Goal: Task Accomplishment & Management: Complete application form

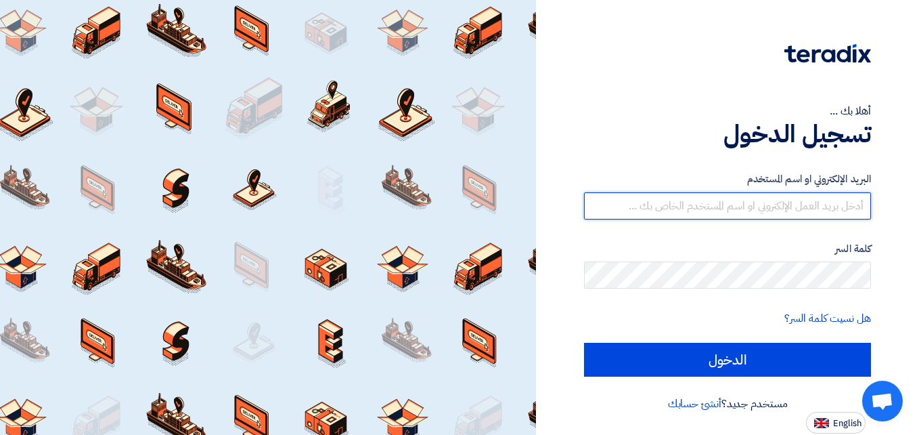
click at [747, 213] on input "text" at bounding box center [727, 205] width 287 height 27
type input "[EMAIL_ADDRESS][DOMAIN_NAME]"
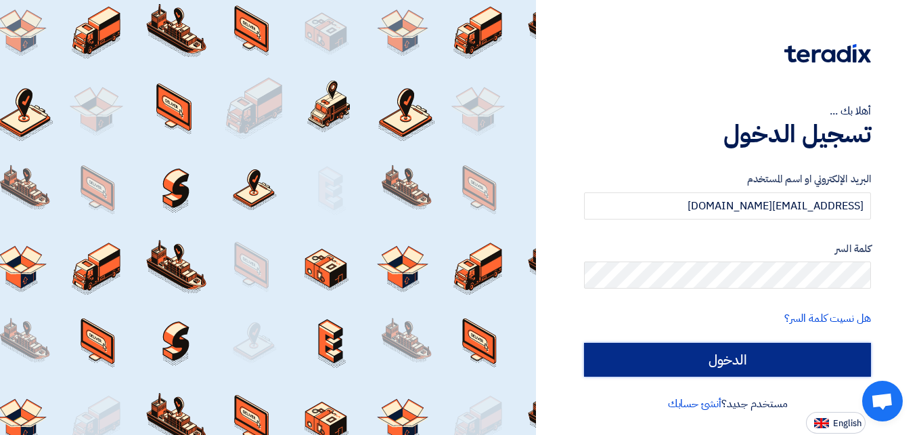
click at [720, 359] on input "الدخول" at bounding box center [727, 359] width 287 height 34
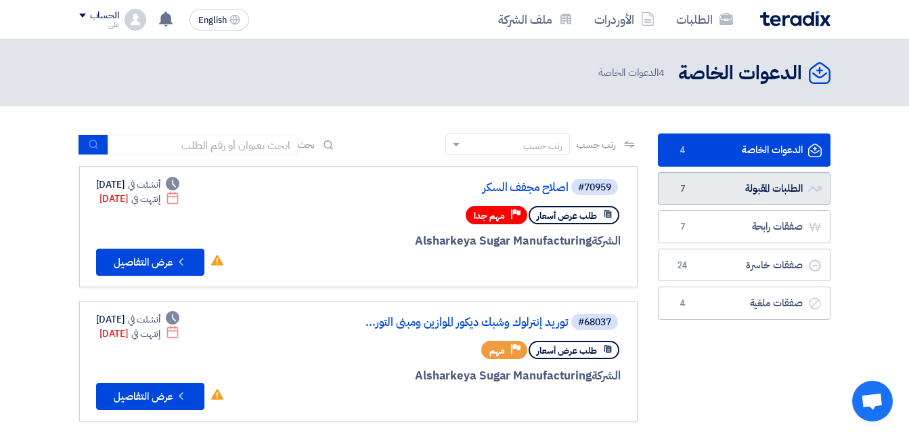
click at [755, 189] on link "الطلبات المقبولة الطلبات المقبولة 7" at bounding box center [744, 188] width 173 height 33
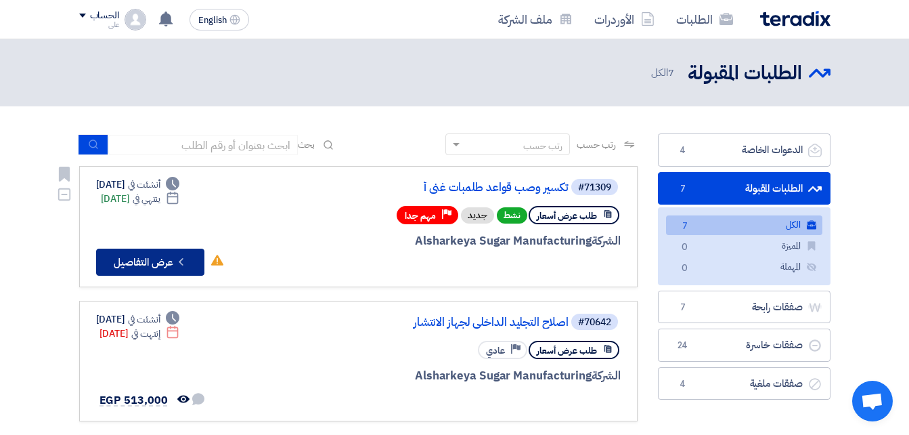
click at [133, 261] on button "Check details عرض التفاصيل" at bounding box center [150, 261] width 108 height 27
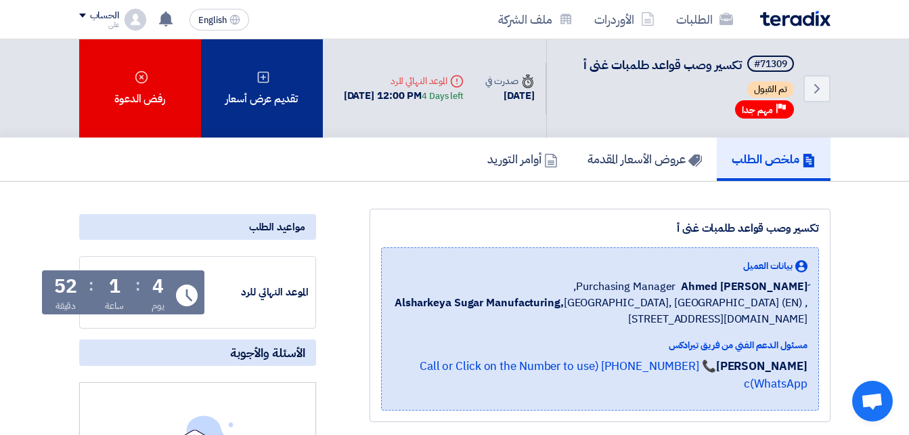
click at [268, 77] on use at bounding box center [263, 77] width 12 height 12
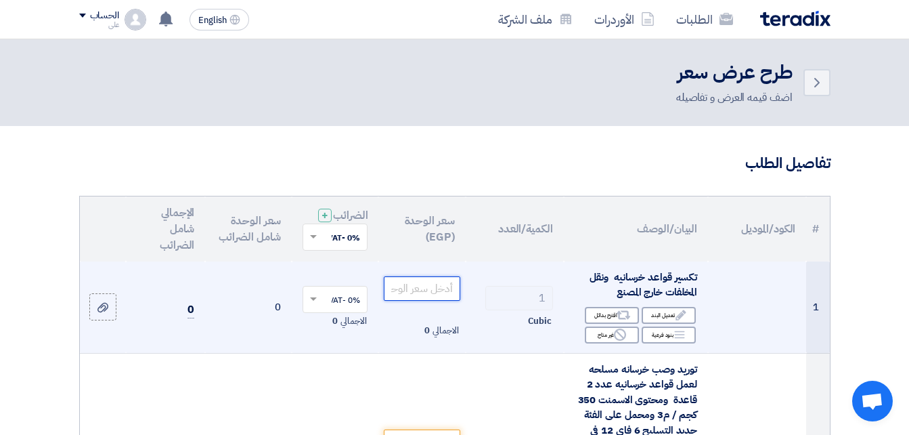
click at [435, 301] on input "number" at bounding box center [422, 288] width 76 height 24
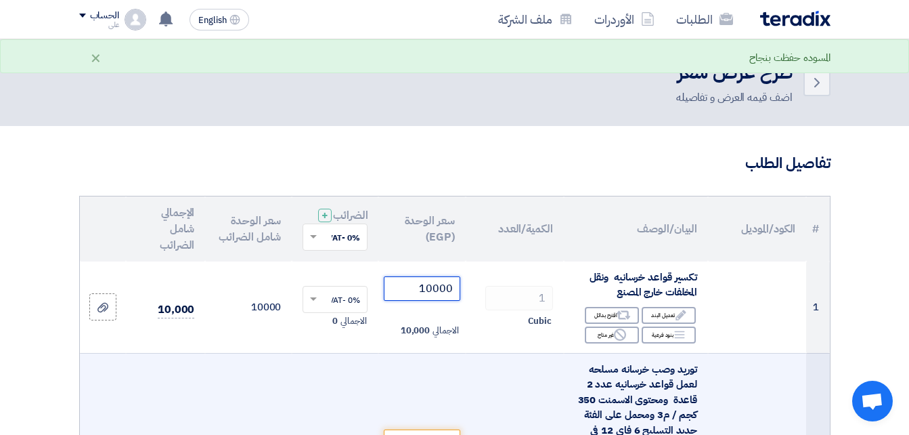
type input "10000"
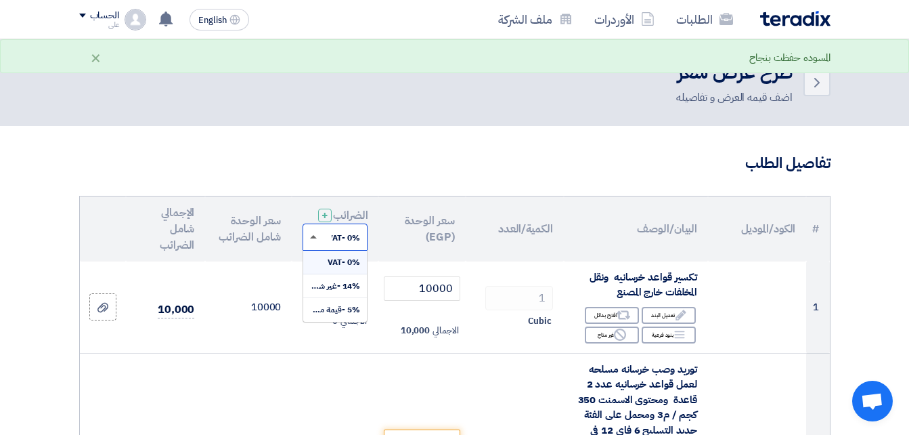
click at [312, 238] on span at bounding box center [313, 236] width 7 height 3
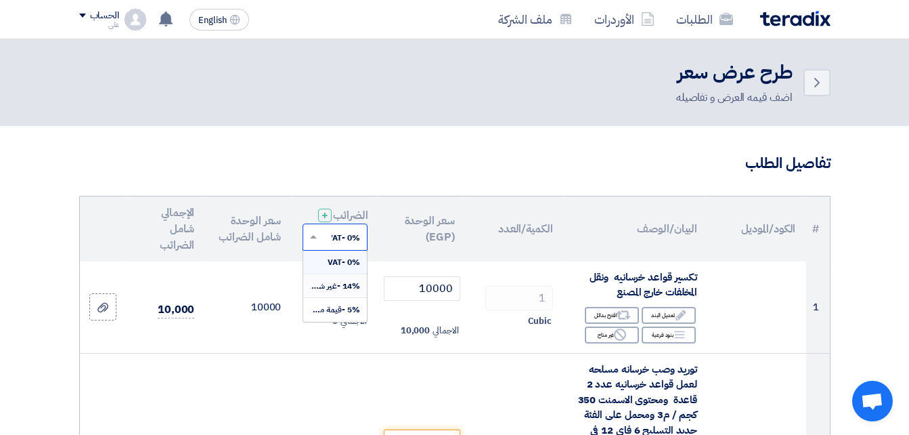
click at [324, 292] on span "14% -غير شامل الضريبة" at bounding box center [321, 286] width 79 height 12
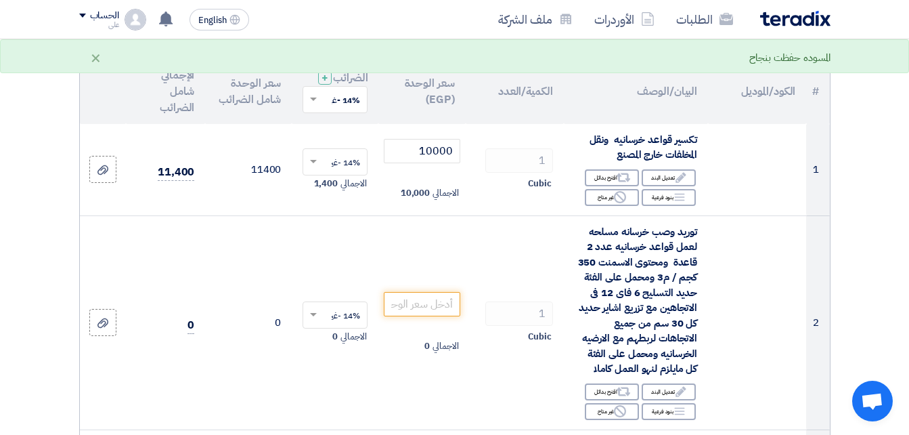
scroll to position [141, 0]
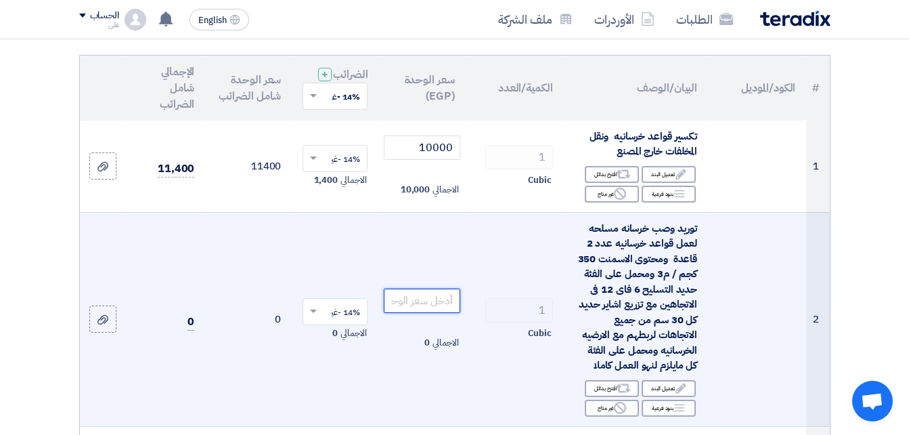
click at [409, 312] on input "number" at bounding box center [422, 300] width 76 height 24
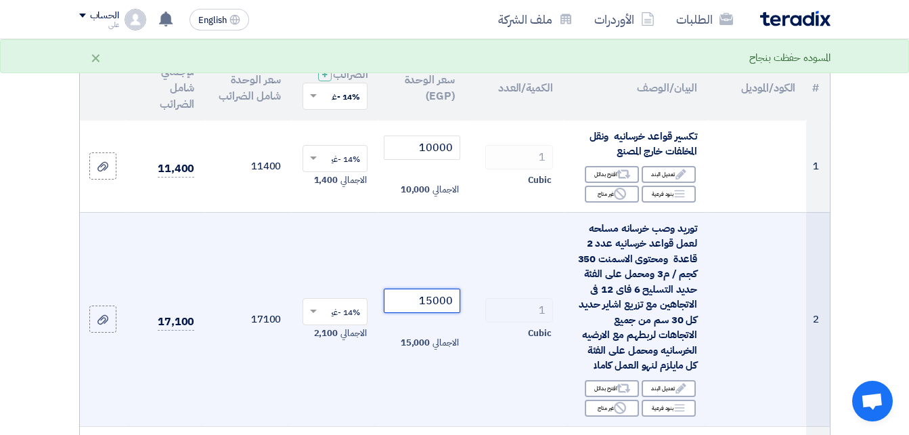
type input "15000"
click at [372, 382] on td "14% -غير شامل الضريبة × الاجمالي 2,100" at bounding box center [335, 319] width 87 height 214
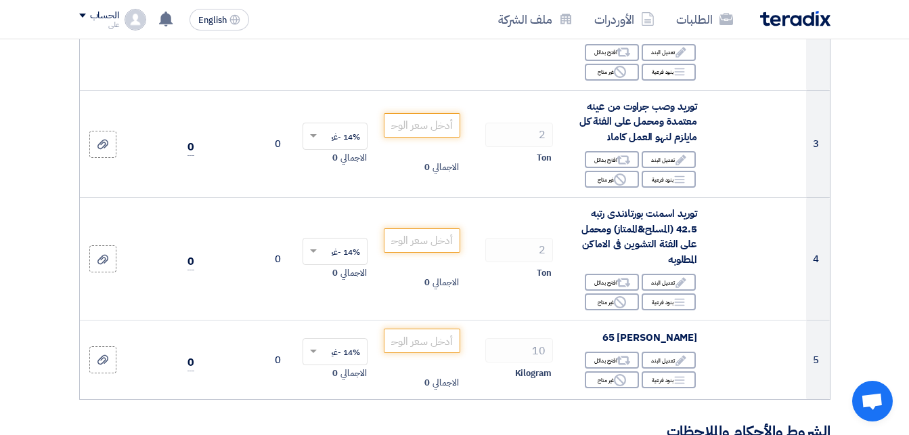
scroll to position [490, 0]
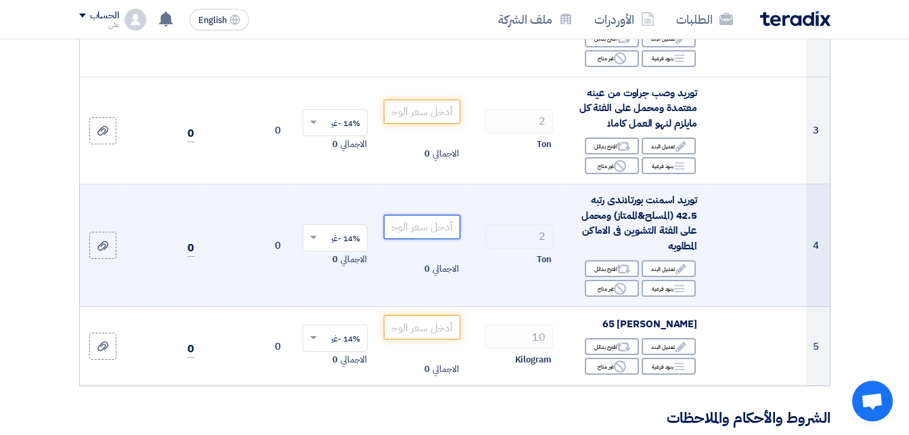
click at [406, 238] on input "number" at bounding box center [422, 227] width 76 height 24
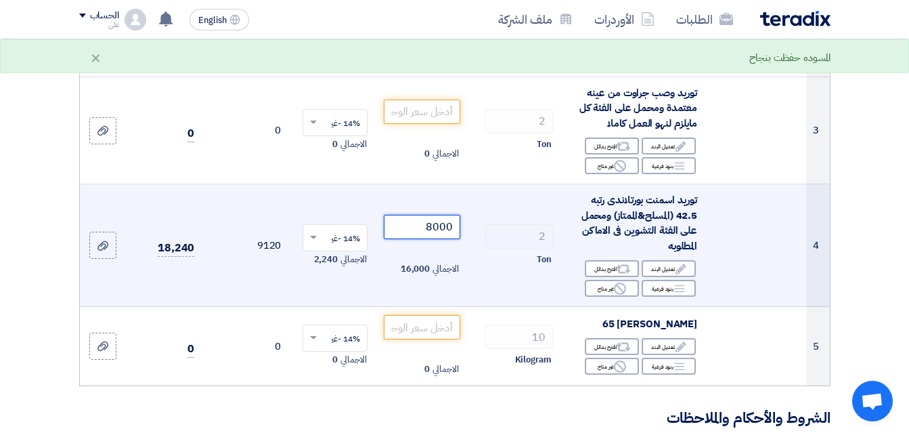
type input "8000"
click at [329, 296] on td "14% -غير شامل الضريبة × الاجمالي 2,240" at bounding box center [335, 245] width 87 height 123
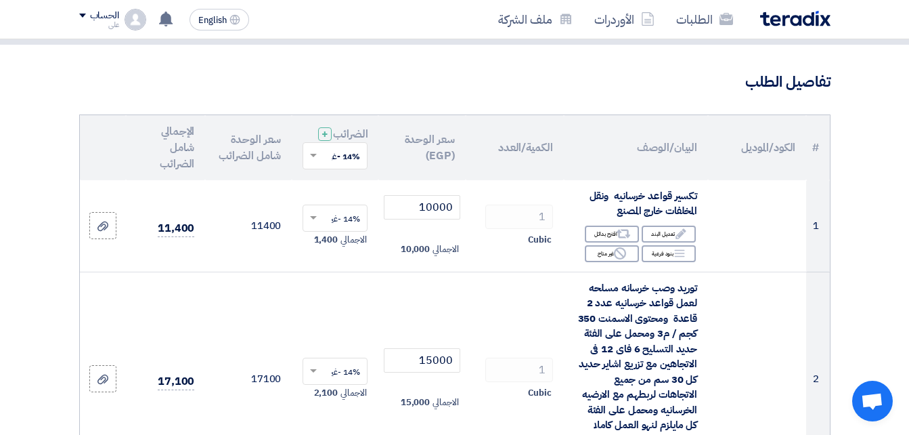
scroll to position [88, 0]
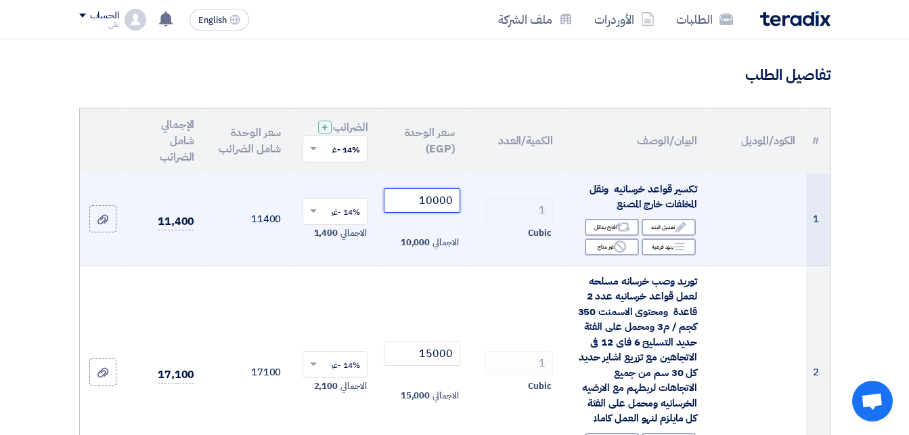
click at [439, 212] on input "10000" at bounding box center [422, 200] width 76 height 24
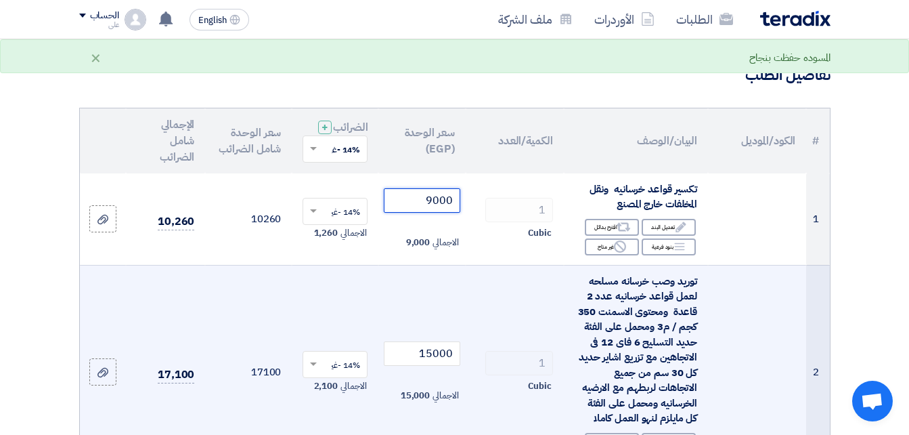
type input "9000"
click at [382, 307] on td "15000 الاجمالي 15,000" at bounding box center [421, 372] width 87 height 214
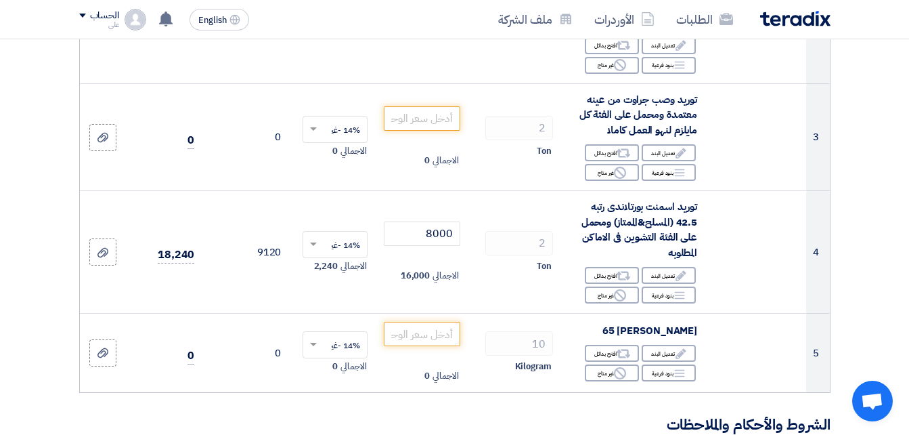
scroll to position [533, 0]
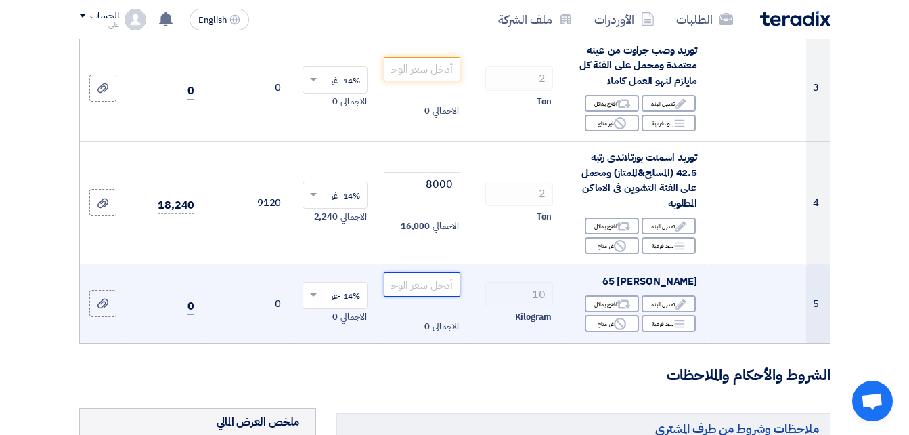
click at [434, 296] on input "number" at bounding box center [422, 284] width 76 height 24
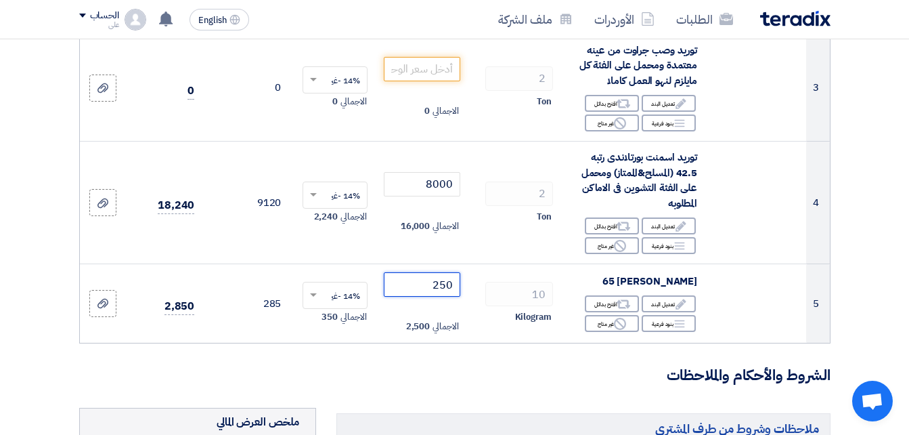
type input "250"
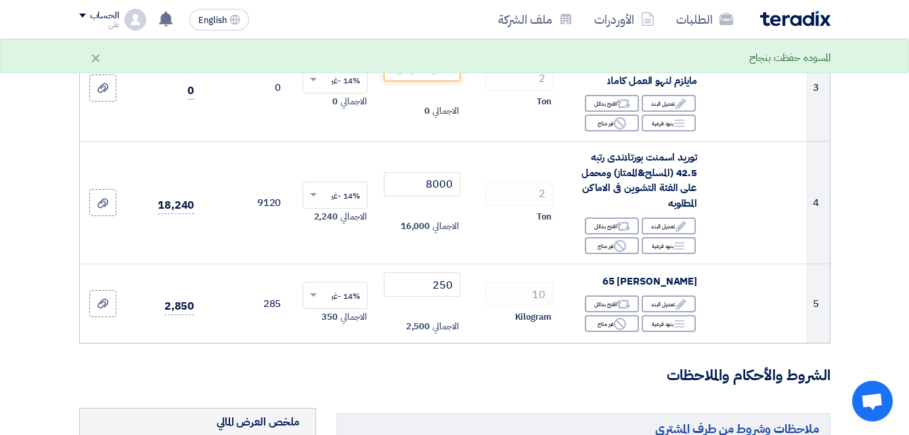
click at [412, 379] on h3 "الشروط والأحكام والملاحظات" at bounding box center [454, 375] width 751 height 21
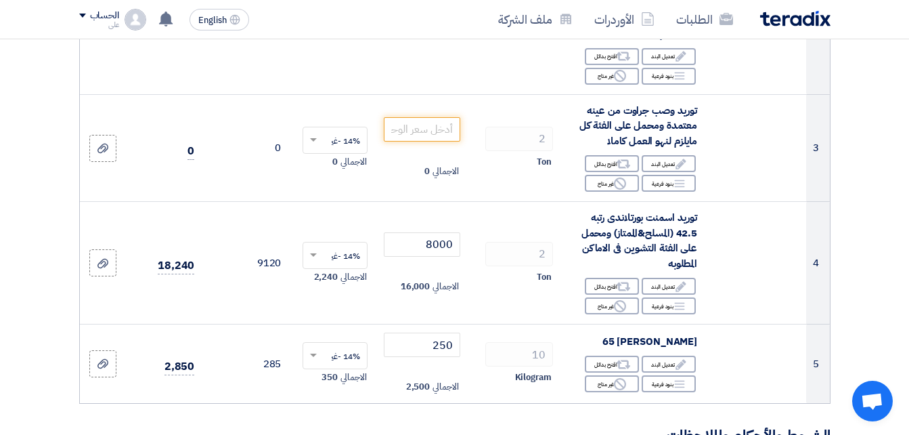
scroll to position [469, 0]
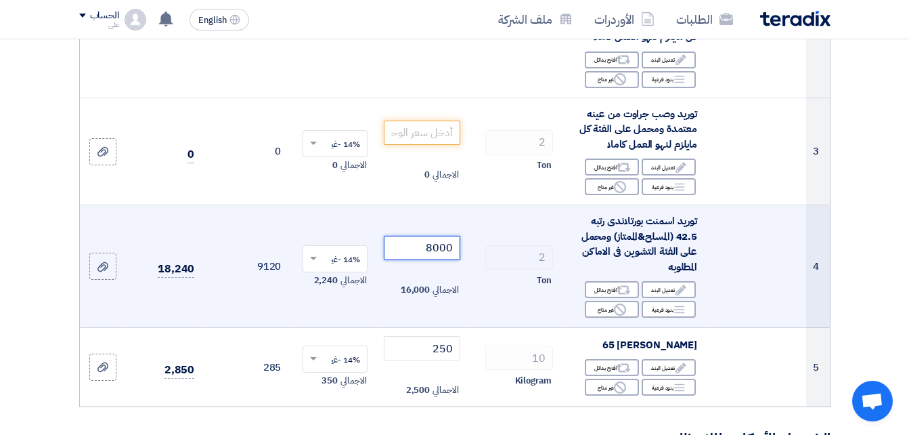
click at [437, 259] on input "8000" at bounding box center [422, 248] width 76 height 24
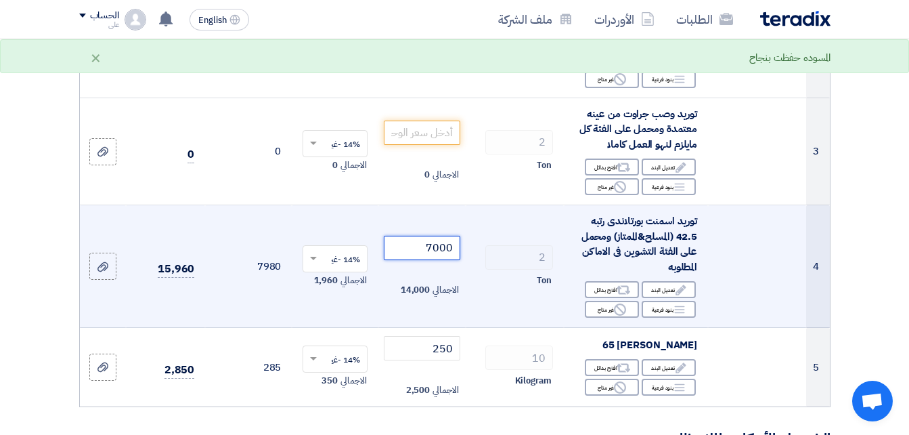
type input "7000"
click at [763, 238] on td at bounding box center [757, 266] width 98 height 123
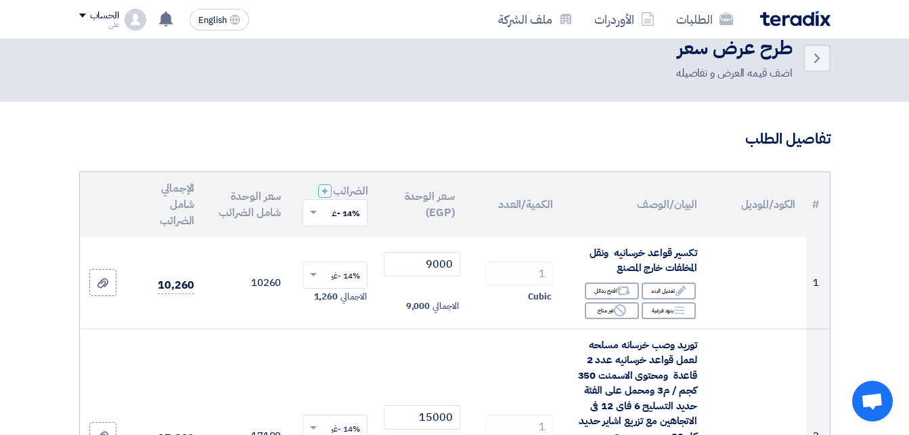
scroll to position [32, 0]
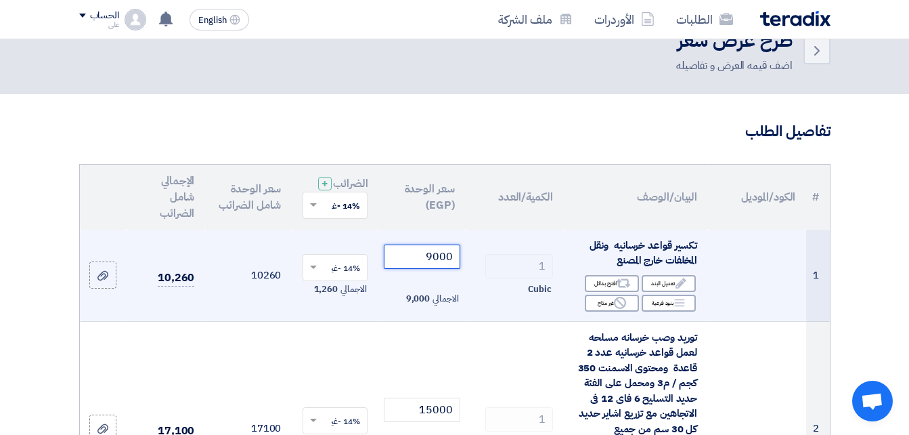
click at [433, 266] on input "9000" at bounding box center [422, 256] width 76 height 24
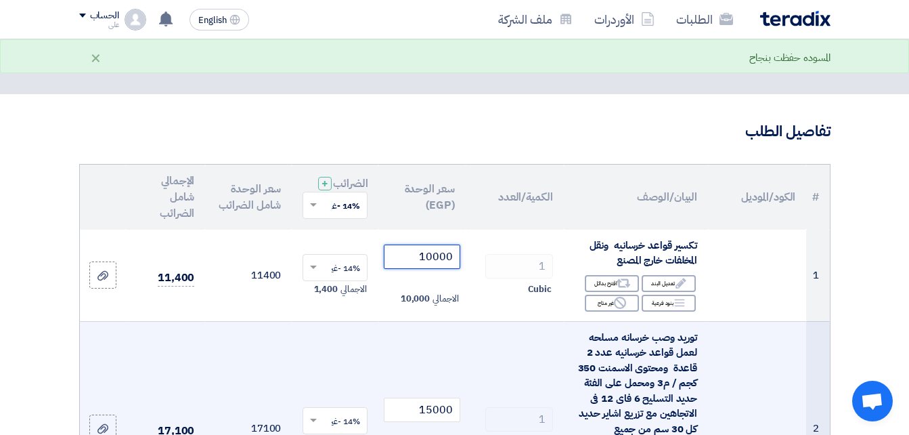
type input "10000"
click at [391, 346] on td "15000 الاجمالي 15,000" at bounding box center [421, 428] width 87 height 214
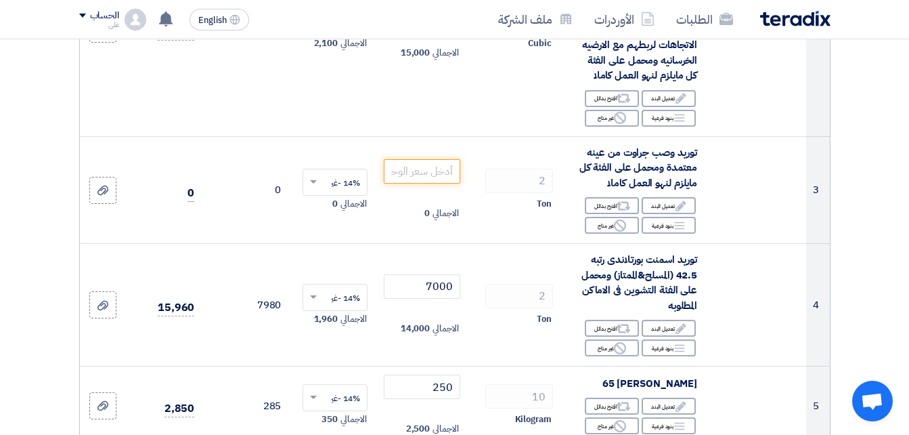
scroll to position [437, 0]
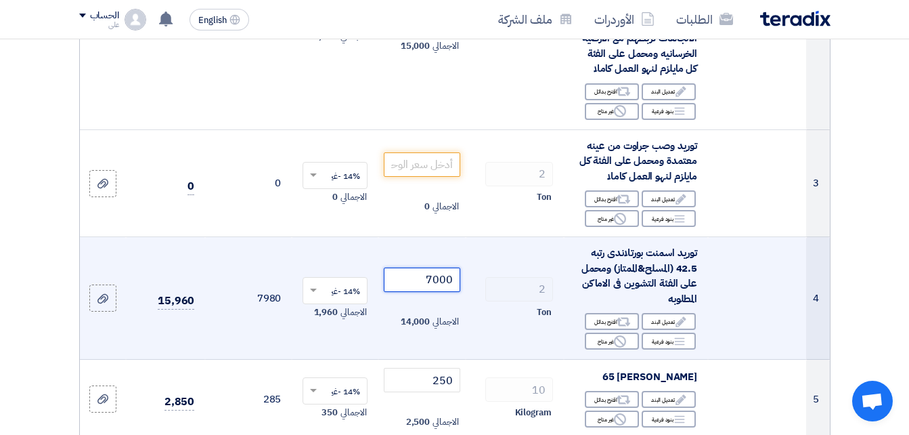
click at [444, 292] on input "7000" at bounding box center [422, 279] width 76 height 24
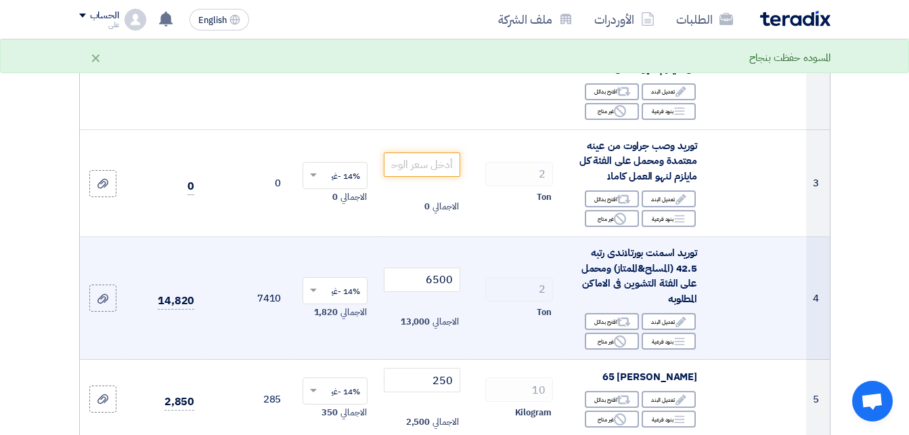
click at [345, 351] on td "14% -غير شامل الضريبة × الاجمالي 1,820" at bounding box center [335, 298] width 87 height 123
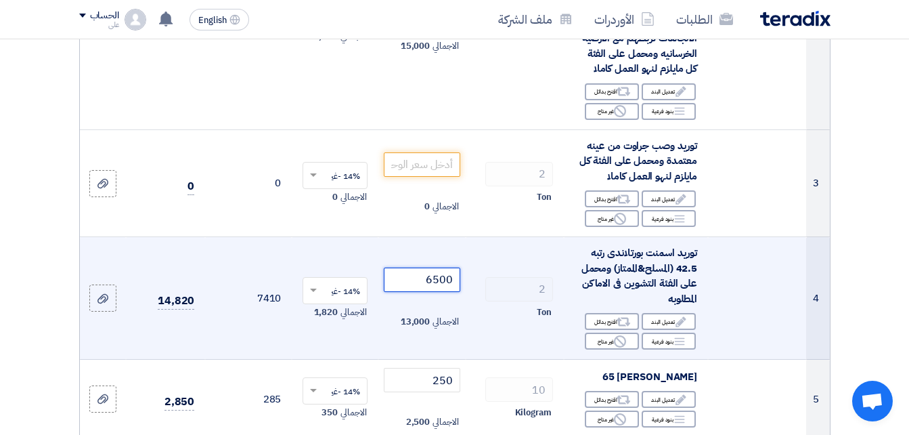
click at [436, 288] on input "6500" at bounding box center [422, 279] width 76 height 24
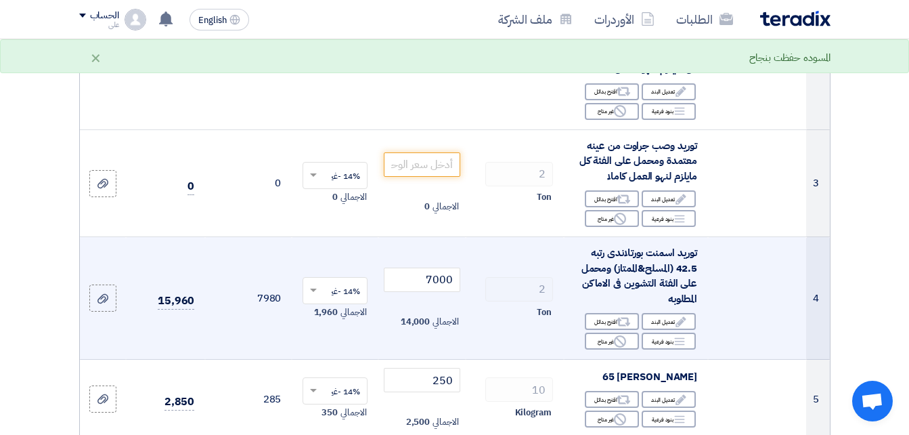
click at [374, 357] on td "14% -غير شامل الضريبة × الاجمالي 1,960" at bounding box center [335, 298] width 87 height 123
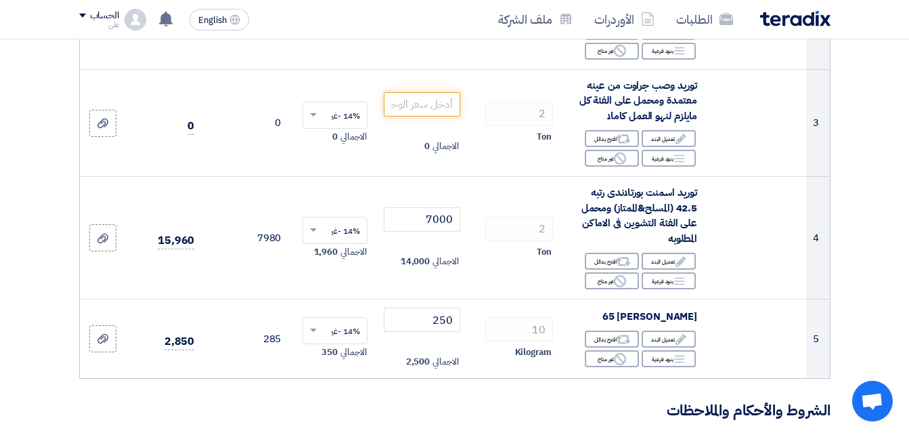
scroll to position [480, 0]
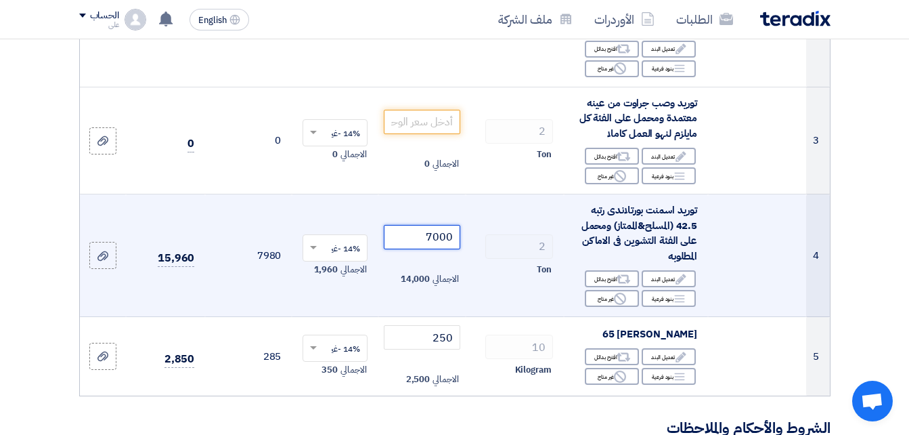
click at [443, 244] on input "7000" at bounding box center [422, 237] width 76 height 24
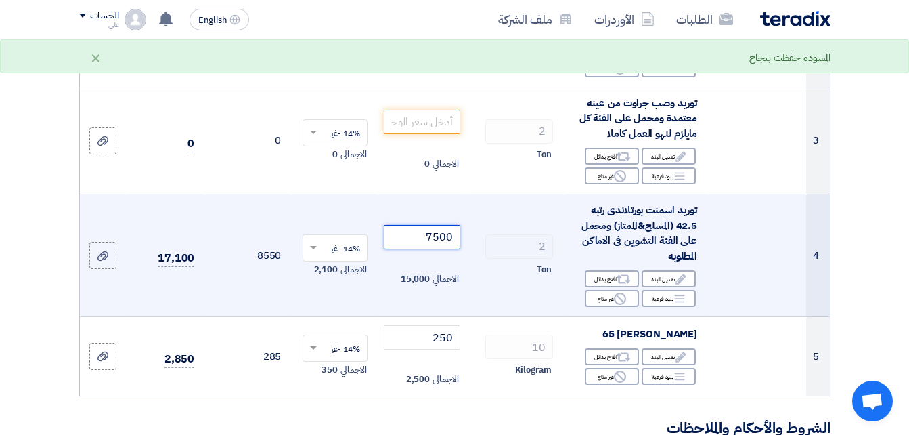
type input "7500"
click at [367, 311] on td "14% -غير شامل الضريبة × الاجمالي 2,100" at bounding box center [335, 255] width 87 height 123
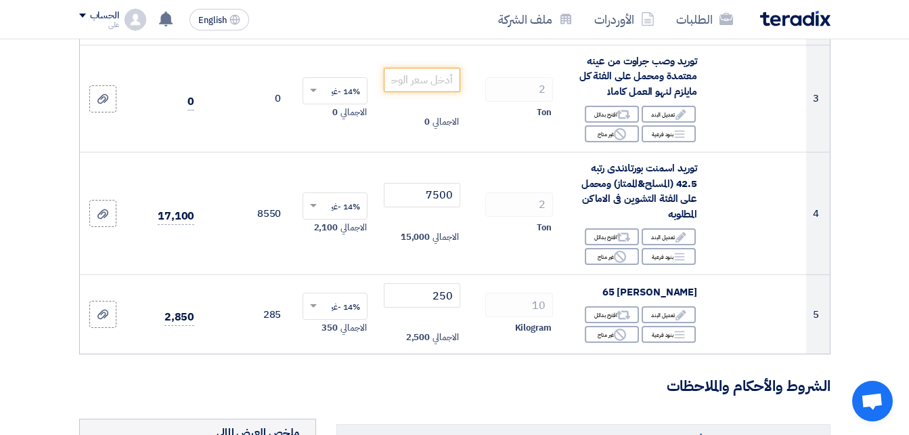
scroll to position [536, 0]
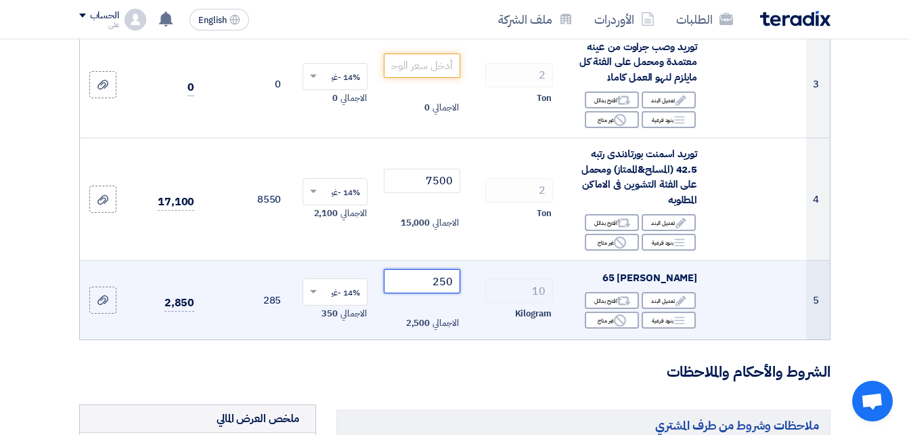
click at [443, 286] on input "250" at bounding box center [422, 281] width 76 height 24
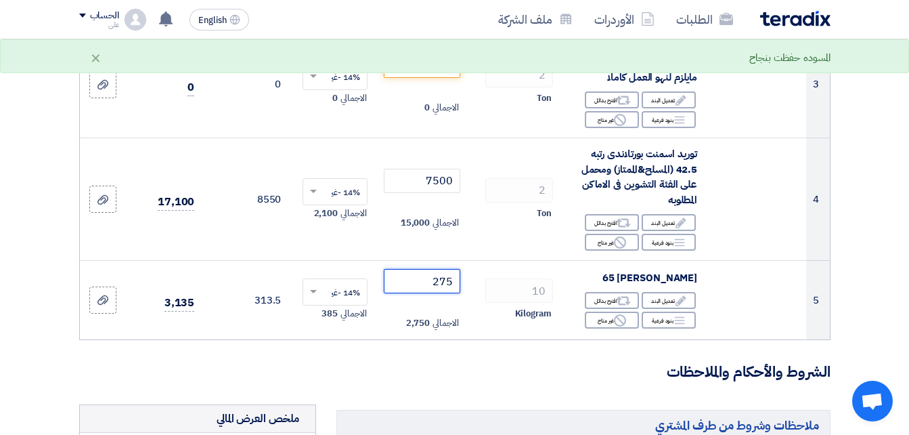
type input "275"
click at [399, 367] on form "تفاصيل الطلب # الكود/الموديل البيان/الوصف الكمية/العدد سعر الوحدة (EGP) الضرائب…" at bounding box center [454, 409] width 751 height 1585
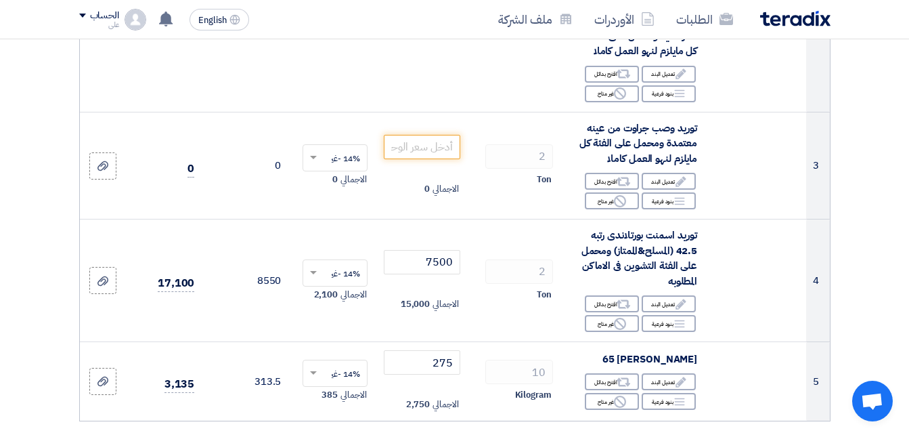
scroll to position [445, 0]
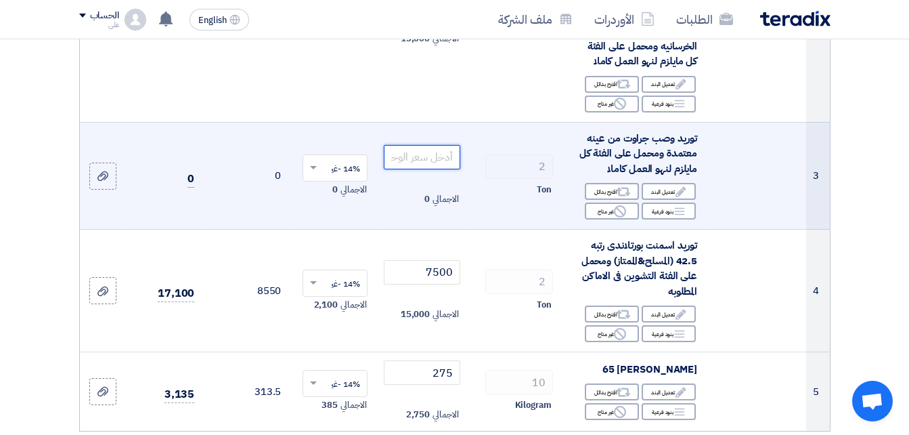
click at [402, 169] on input "number" at bounding box center [422, 157] width 76 height 24
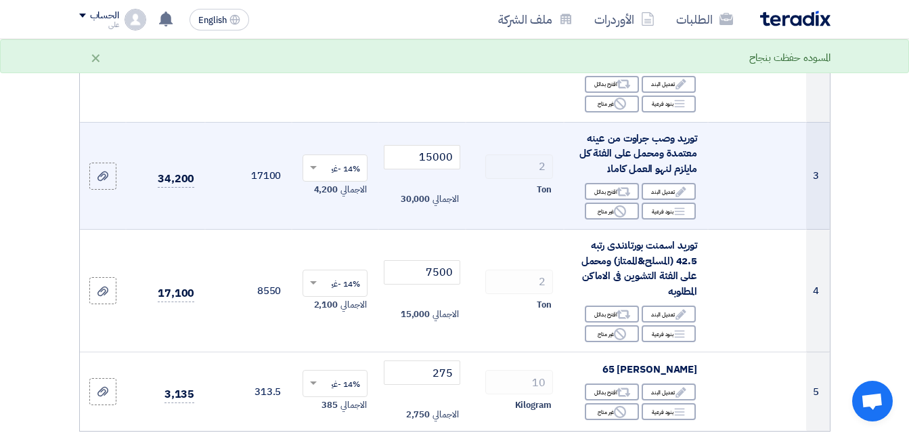
click at [324, 229] on td "14% -غير شامل الضريبة × الاجمالي 4,200" at bounding box center [335, 176] width 87 height 108
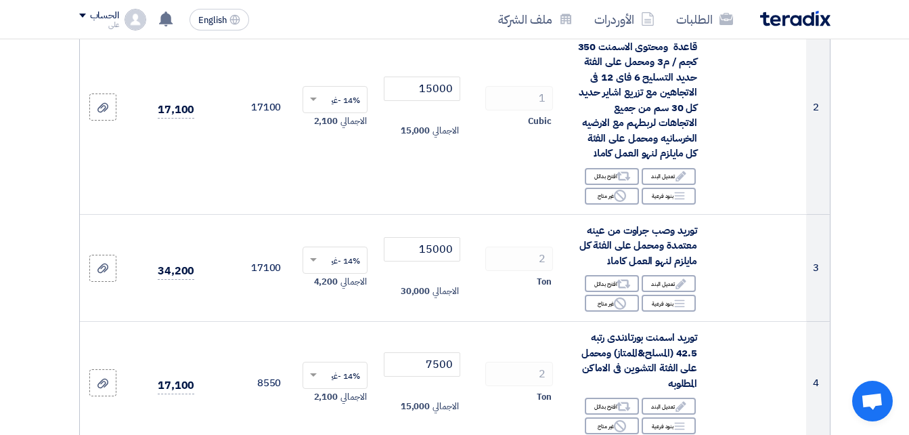
scroll to position [335, 0]
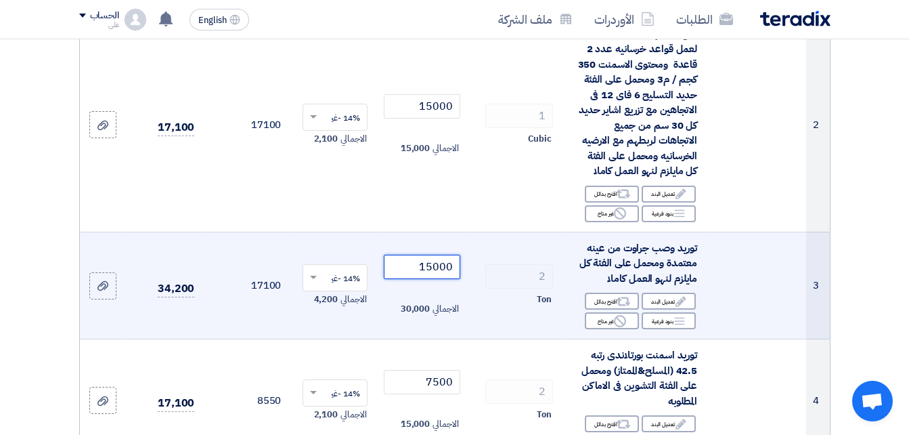
click at [435, 275] on input "15000" at bounding box center [422, 267] width 76 height 24
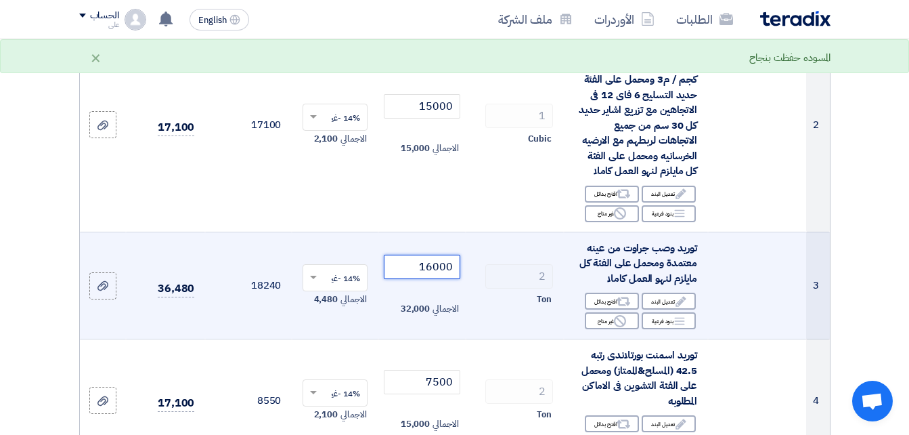
type input "16000"
click at [395, 339] on td "16000 الاجمالي 32,000" at bounding box center [421, 285] width 87 height 108
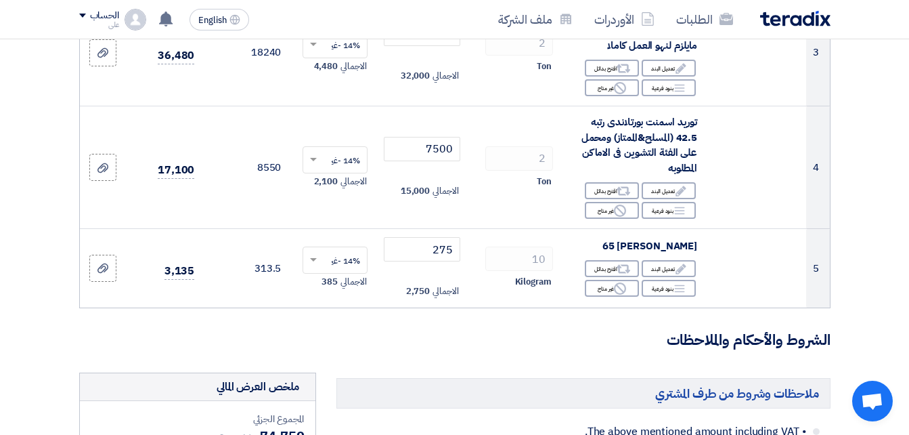
scroll to position [565, 0]
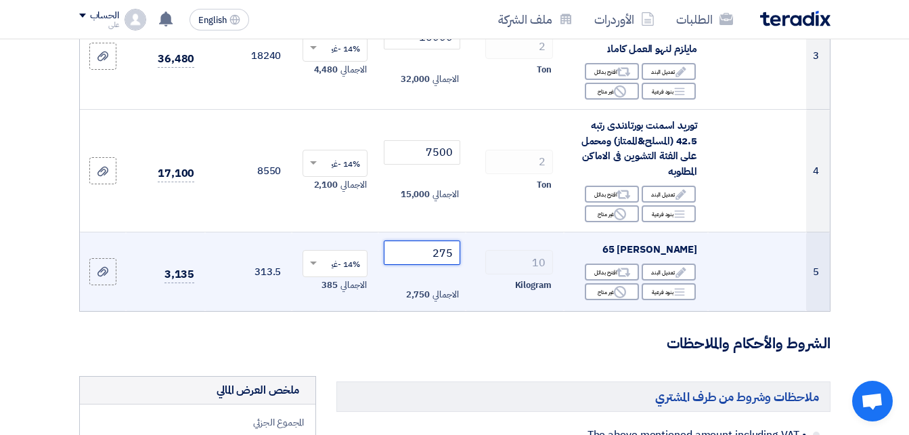
click at [440, 263] on input "275" at bounding box center [422, 252] width 76 height 24
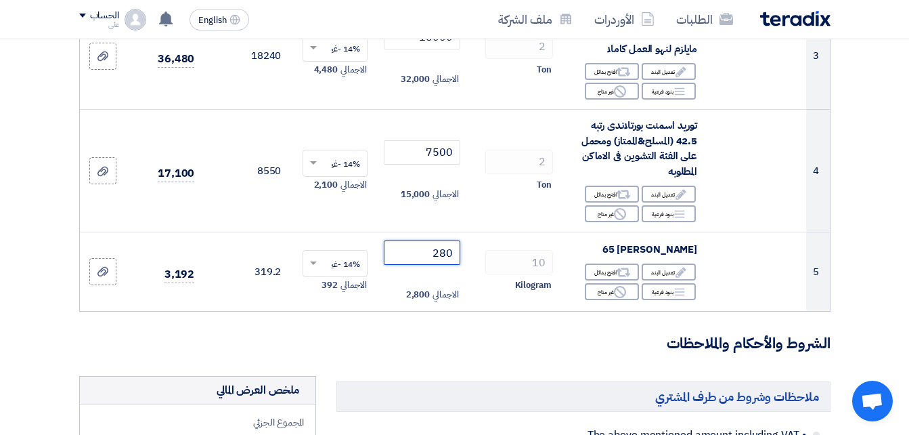
type input "280"
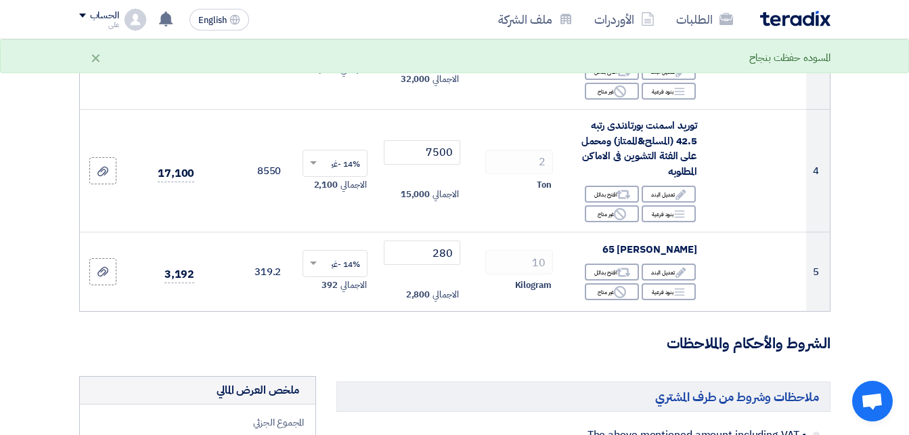
click at [439, 347] on h3 "الشروط والأحكام والملاحظات" at bounding box center [454, 343] width 751 height 21
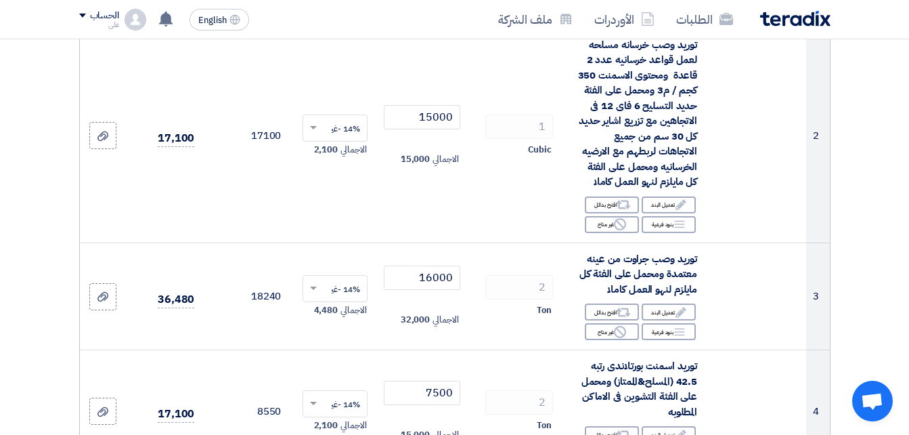
scroll to position [335, 0]
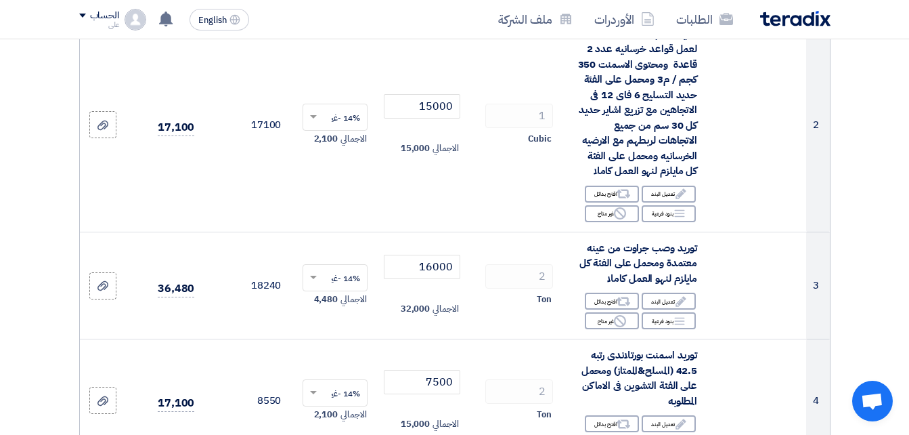
drag, startPoint x: 907, startPoint y: 103, endPoint x: 914, endPoint y: 143, distance: 41.2
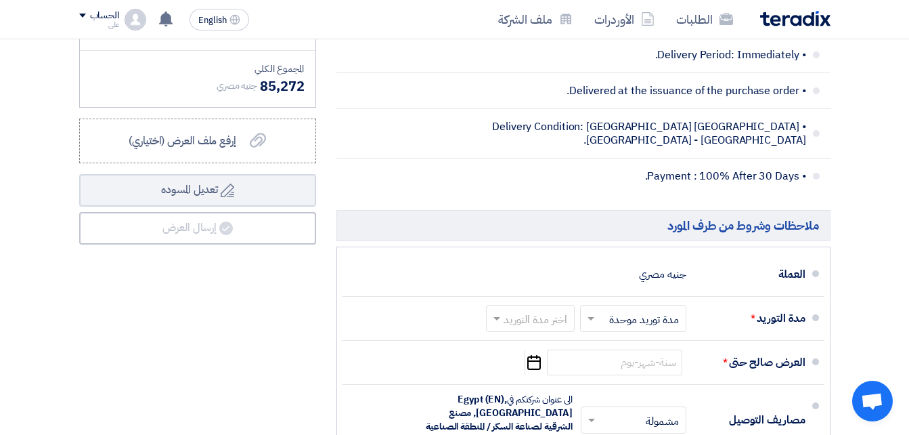
scroll to position [1072, 0]
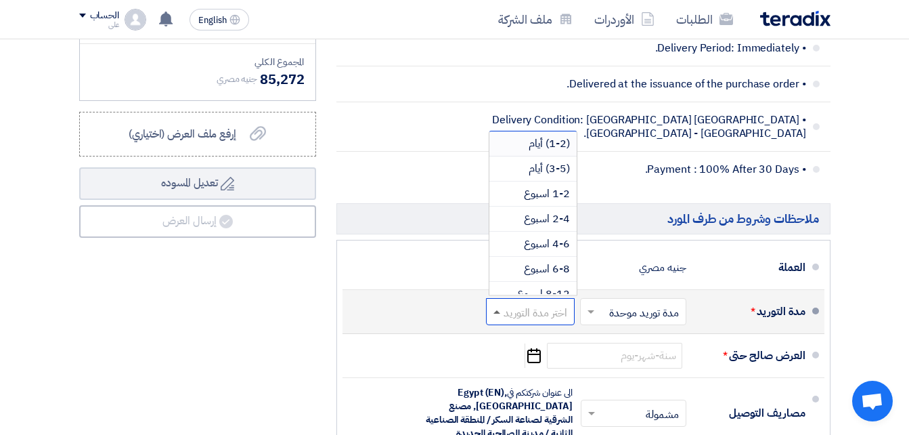
click at [497, 313] on span at bounding box center [496, 311] width 7 height 3
click at [548, 202] on span "1-2 اسبوع" at bounding box center [547, 193] width 46 height 16
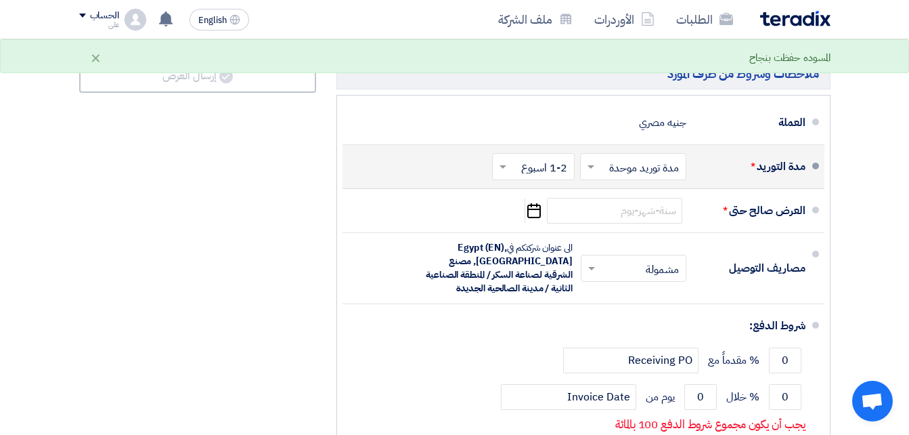
scroll to position [1220, 0]
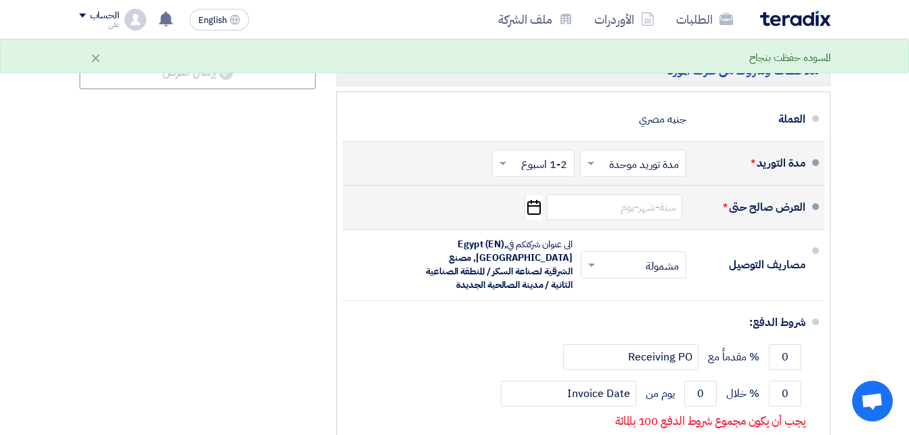
click at [537, 215] on icon "Pick a date" at bounding box center [534, 207] width 18 height 24
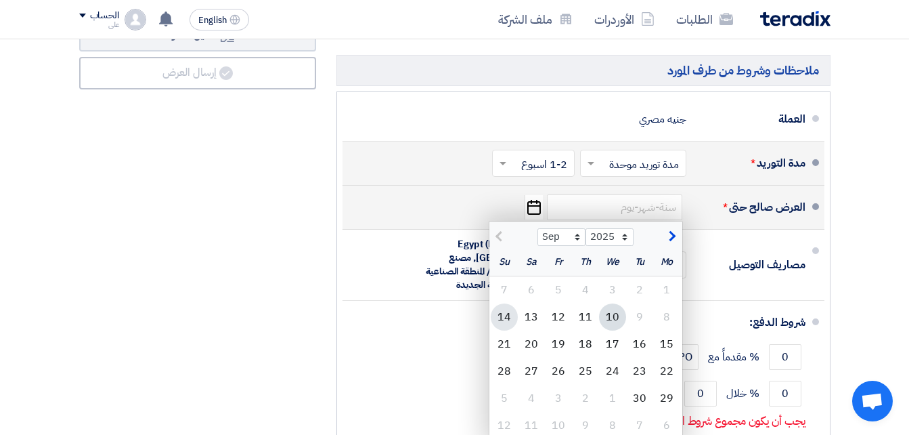
click at [503, 328] on div "14" at bounding box center [504, 316] width 27 height 27
type input "[DATE]"
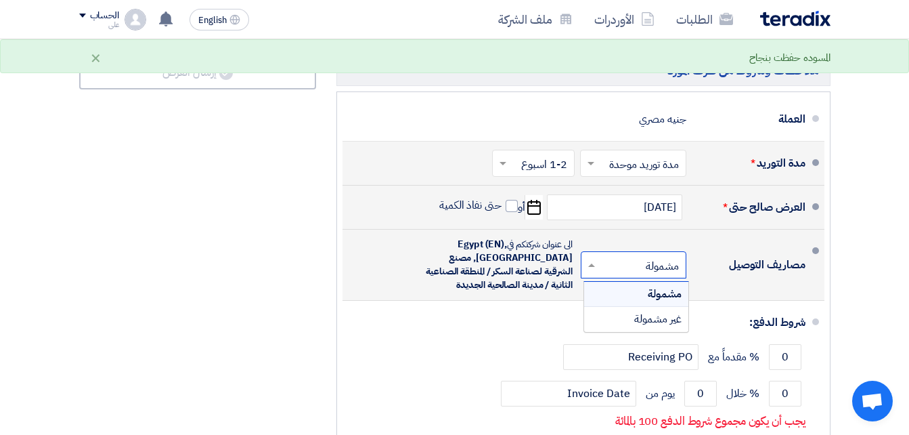
click at [616, 275] on input "text" at bounding box center [630, 266] width 99 height 20
click at [630, 302] on div "مشمولة" at bounding box center [636, 294] width 104 height 25
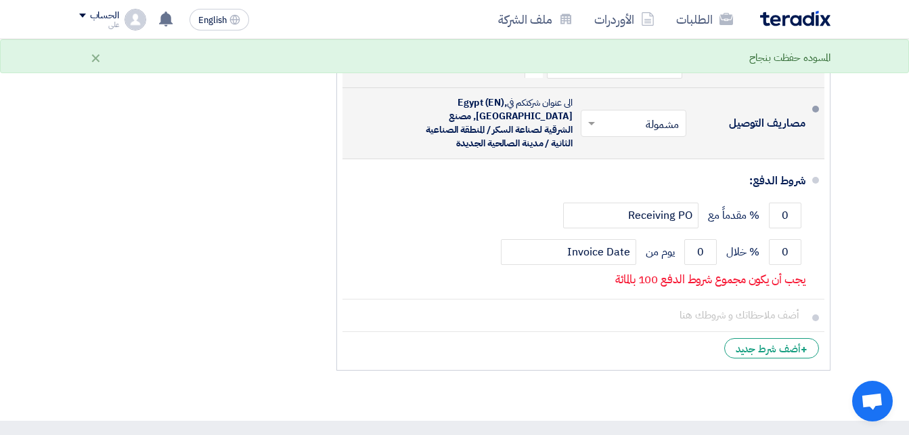
scroll to position [1365, 0]
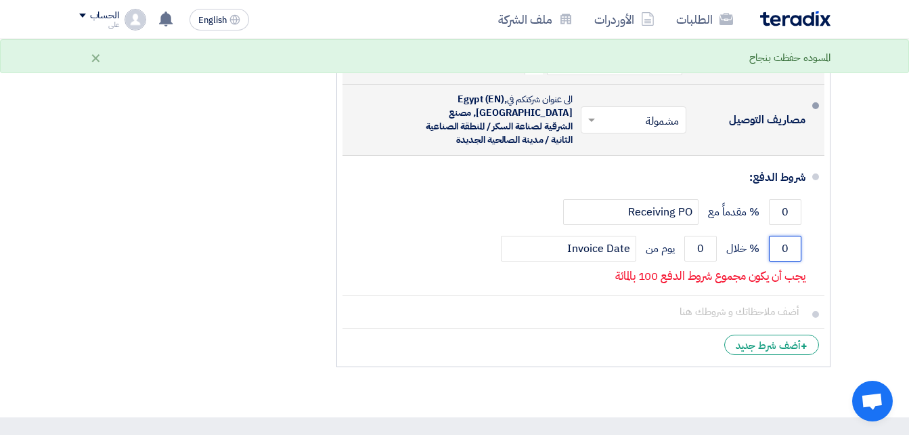
click at [791, 259] on input "0" at bounding box center [785, 249] width 32 height 26
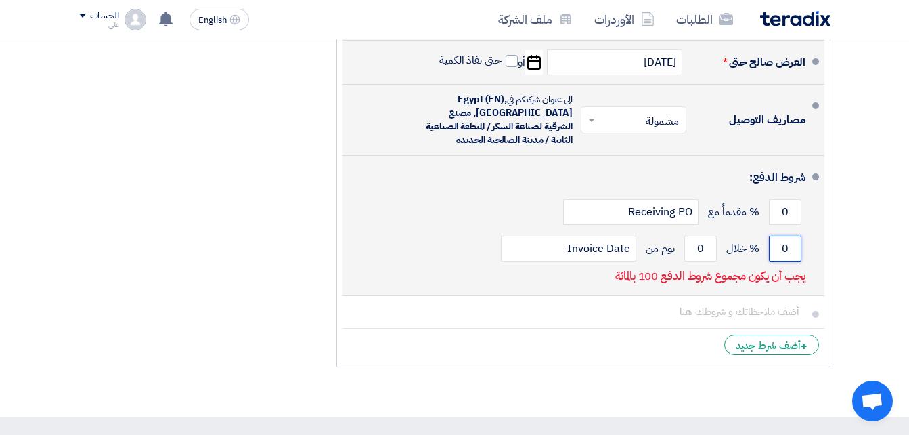
click at [791, 259] on input "0" at bounding box center [785, 249] width 32 height 26
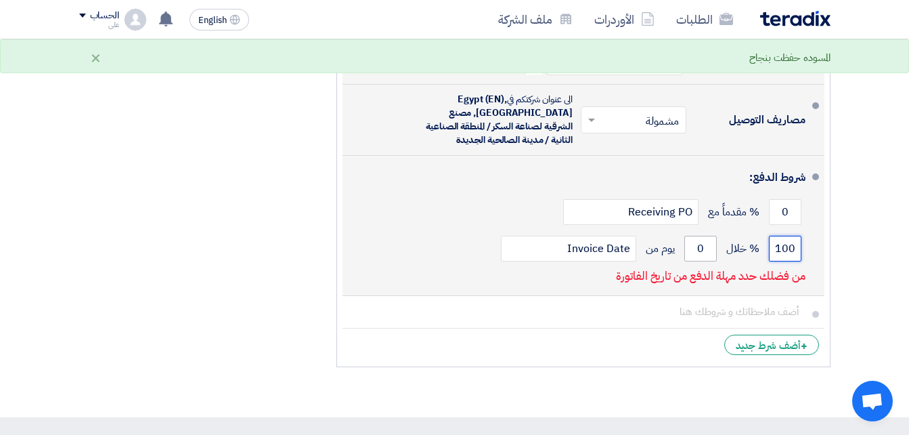
type input "100"
click at [702, 259] on input "0" at bounding box center [700, 249] width 32 height 26
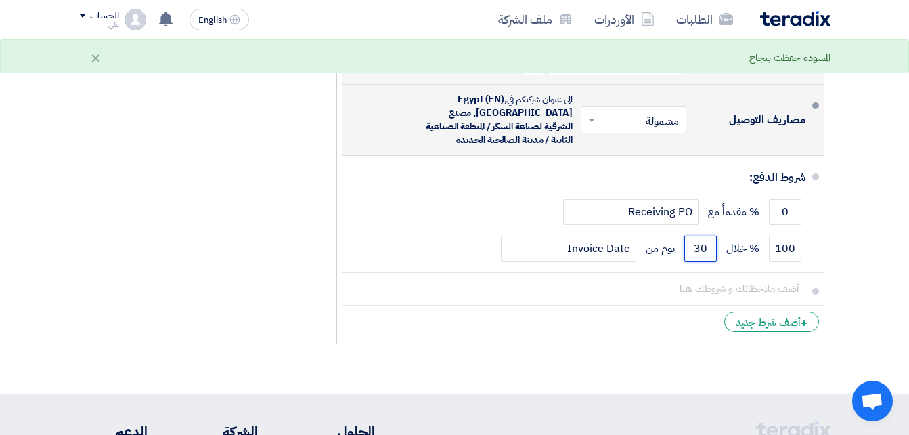
type input "30"
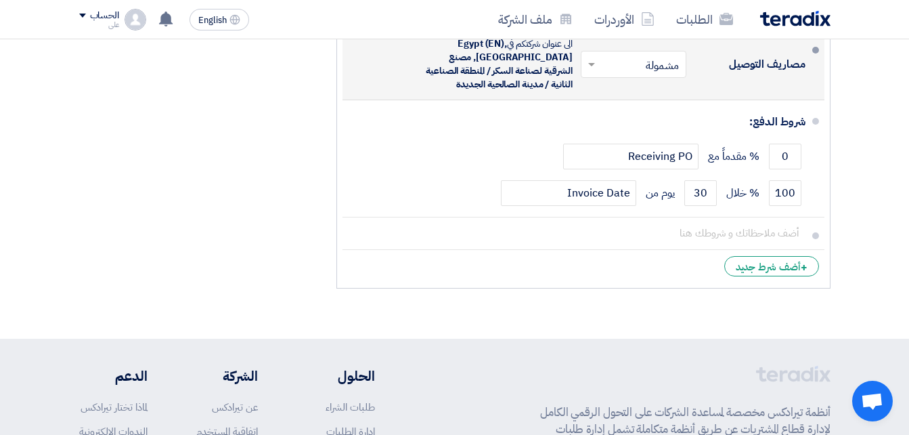
scroll to position [1417, 0]
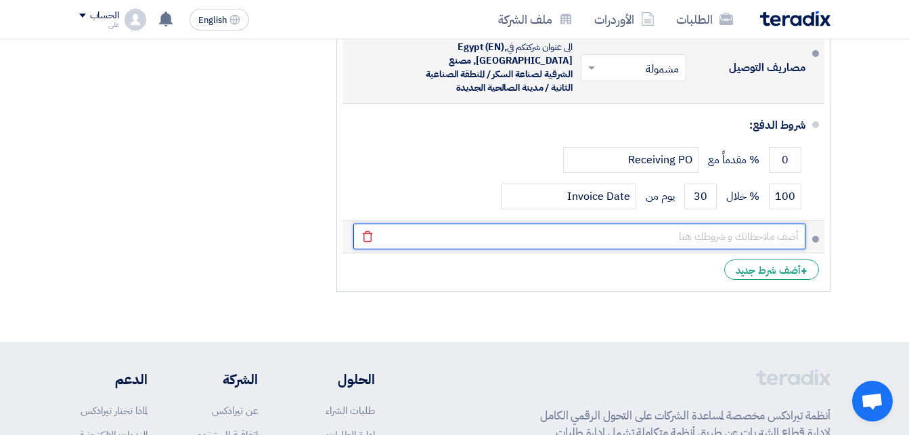
click at [727, 247] on input "text" at bounding box center [579, 236] width 452 height 26
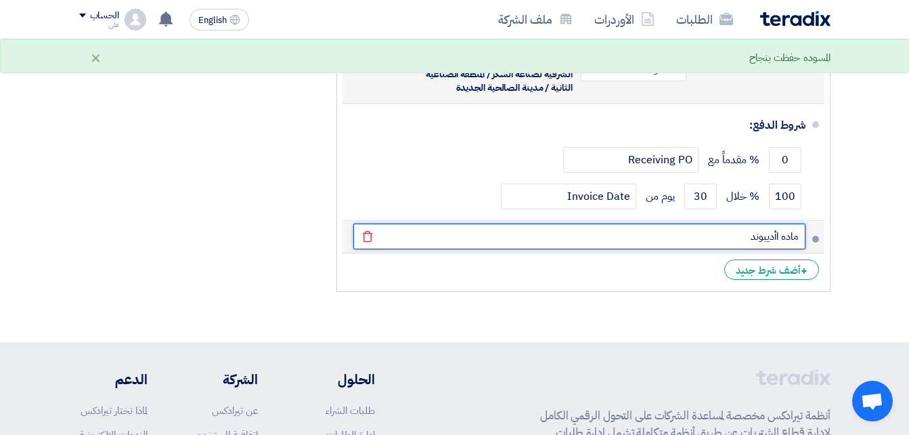
click at [727, 247] on input "ماده اأديبوند" at bounding box center [579, 236] width 452 height 26
click at [776, 247] on input "ماده اأديبوند" at bounding box center [579, 236] width 452 height 26
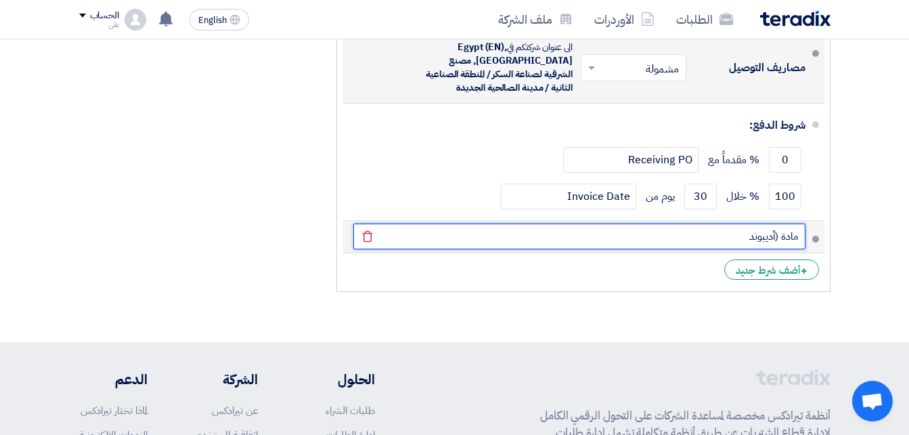
click at [734, 244] on input "مادة (أديبوند" at bounding box center [579, 236] width 452 height 26
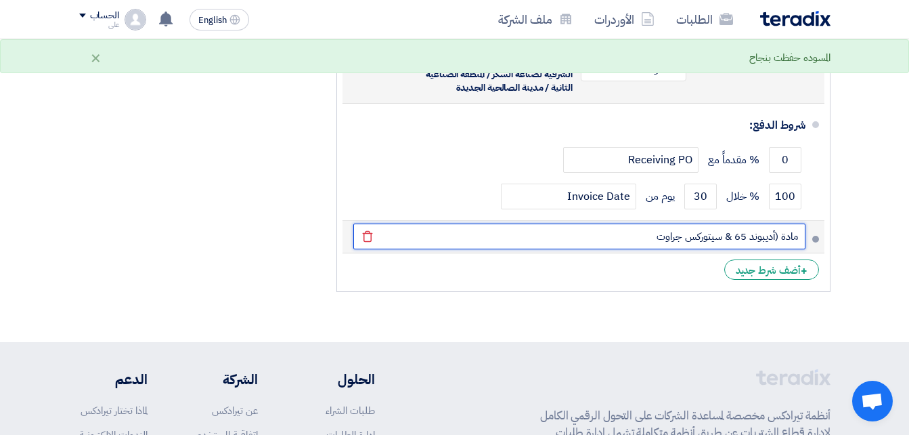
click at [721, 248] on input "مادة (أديبوند 65 & سيتوركس جراوت" at bounding box center [579, 236] width 452 height 26
click at [641, 248] on input "مادة (أديبوند 65 & و السيتوركس جراوت" at bounding box center [579, 236] width 452 height 26
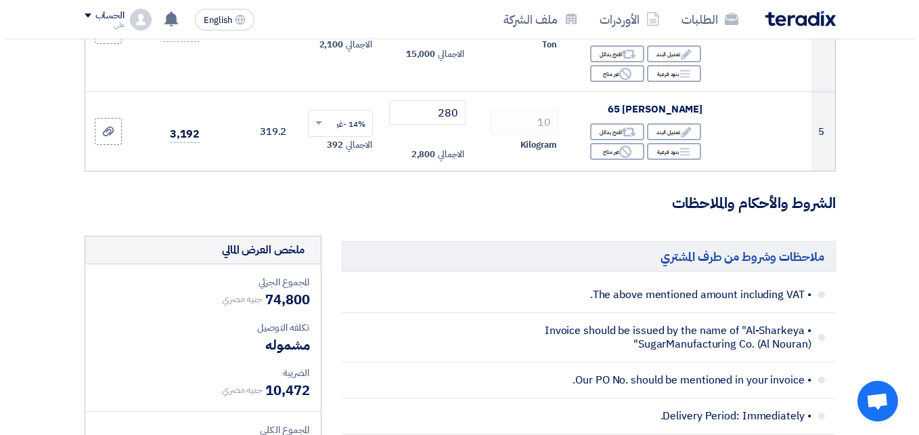
scroll to position [946, 0]
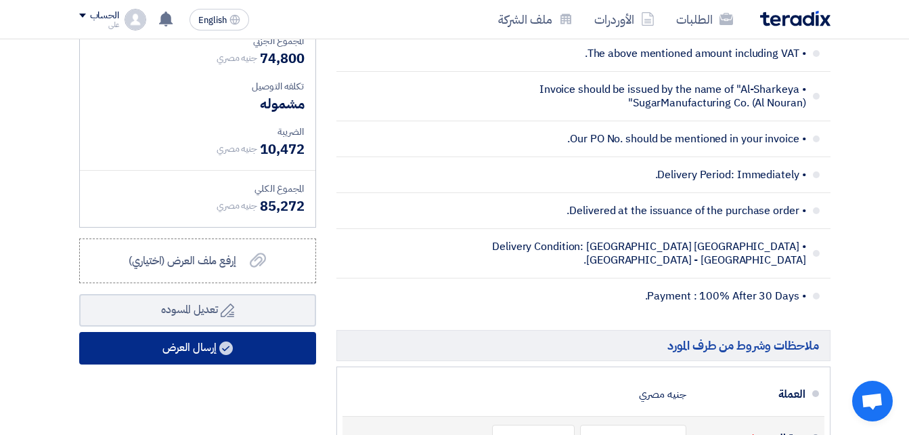
type input "مادة (أديبوند 65 & و السيتوركس جراوت ) من شركة كيماويات البناء الحديث الدولية"
click at [179, 359] on button "إرسال العرض" at bounding box center [197, 348] width 237 height 32
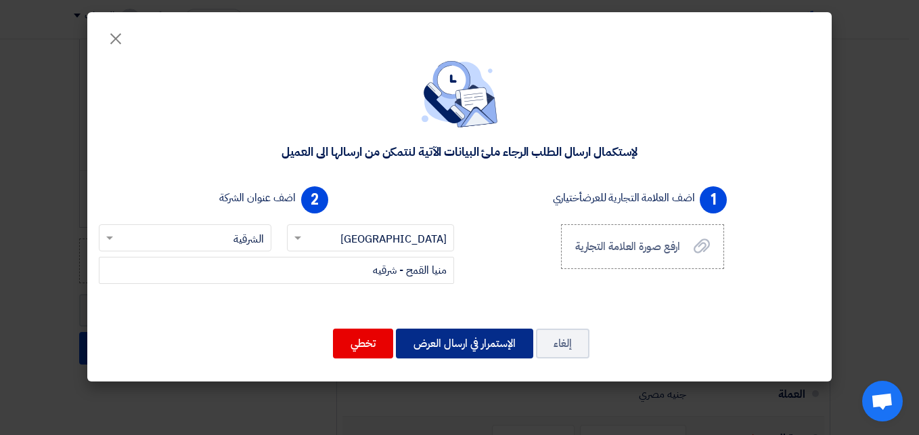
click at [458, 344] on button "الإستمرار في ارسال العرض" at bounding box center [464, 343] width 137 height 30
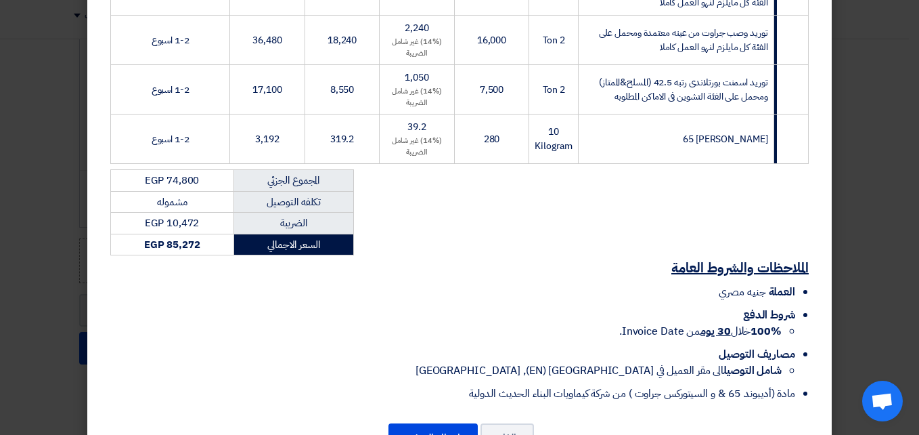
scroll to position [453, 0]
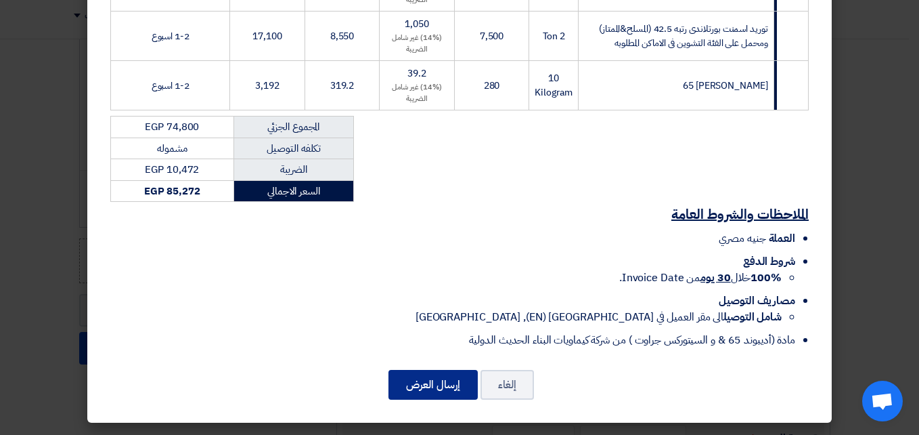
click at [433, 393] on button "إرسال العرض" at bounding box center [433, 385] width 89 height 30
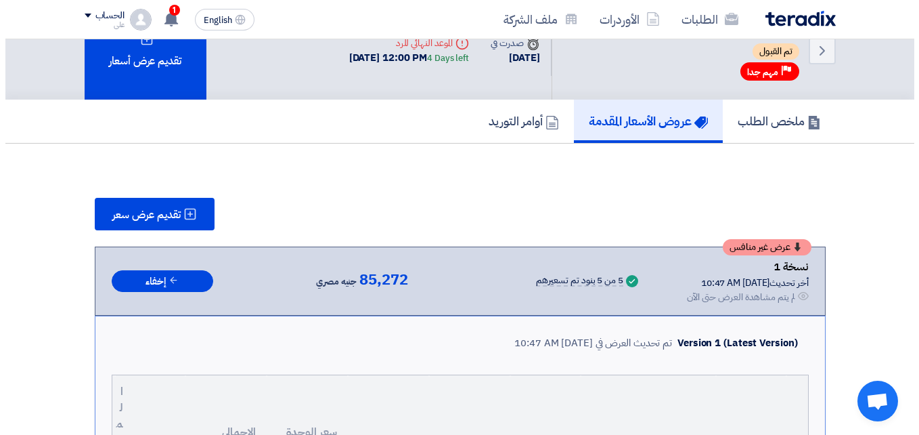
scroll to position [18, 0]
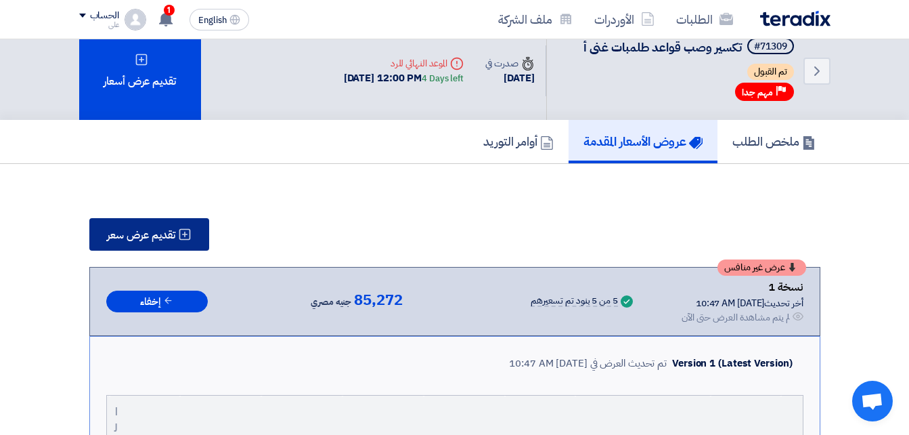
click at [129, 236] on span "تقديم عرض سعر" at bounding box center [141, 234] width 68 height 11
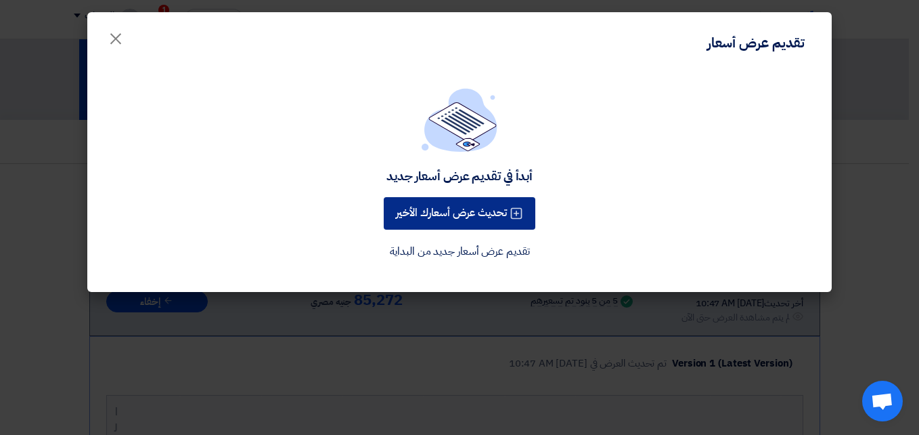
click at [444, 210] on button "تحديث عرض أسعارك الأخير" at bounding box center [460, 213] width 152 height 32
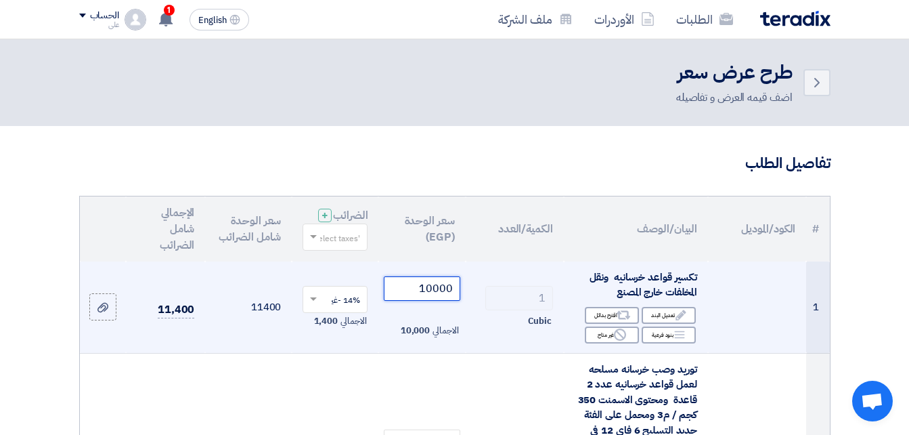
click at [433, 301] on input "10000" at bounding box center [422, 288] width 76 height 24
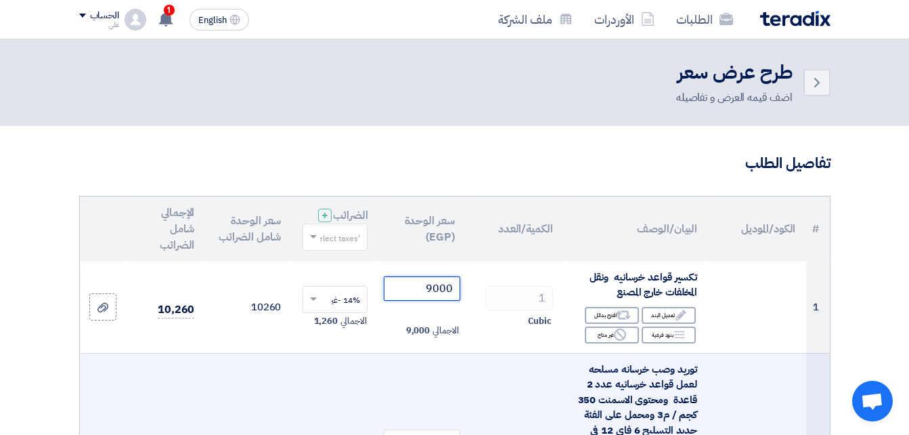
type input "9000"
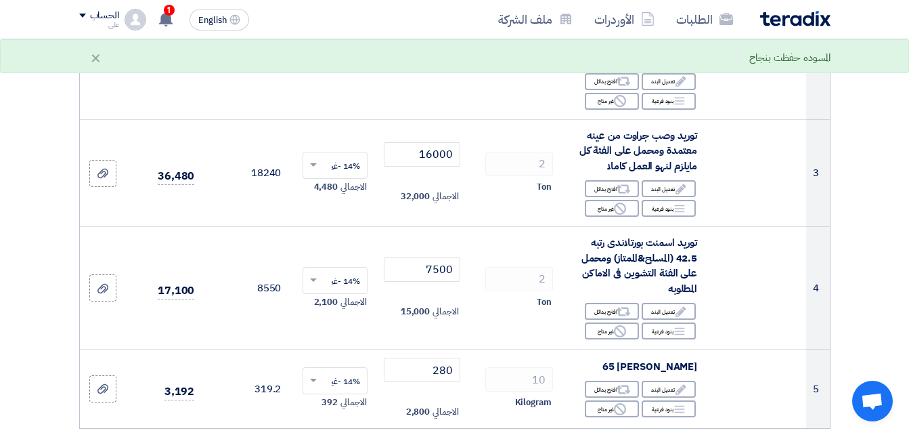
scroll to position [454, 0]
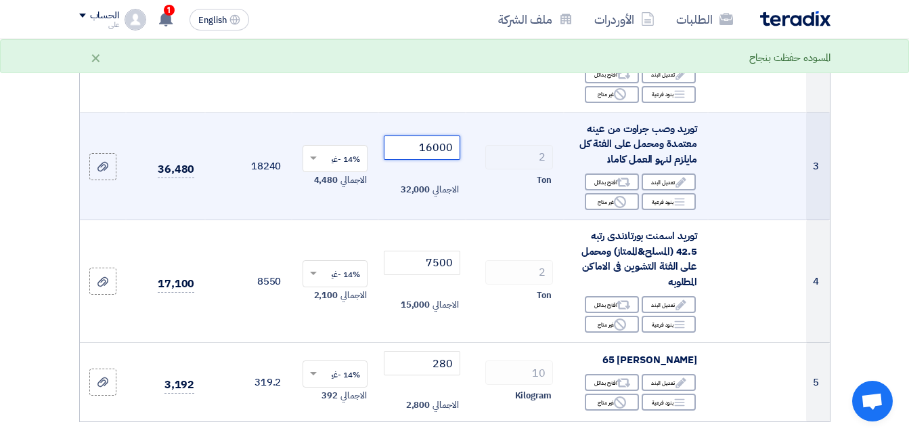
click at [429, 160] on input "16000" at bounding box center [422, 147] width 76 height 24
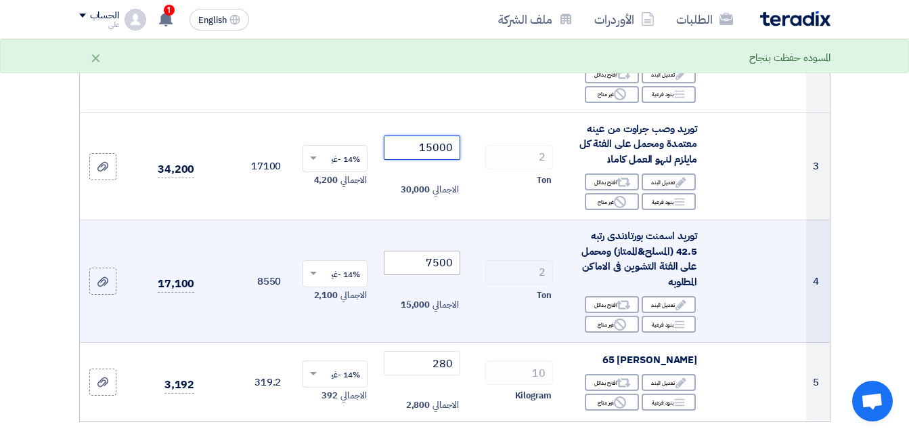
type input "15000"
click at [432, 273] on input "7500" at bounding box center [422, 262] width 76 height 24
type input "7000"
click at [233, 342] on td "7980" at bounding box center [248, 281] width 87 height 123
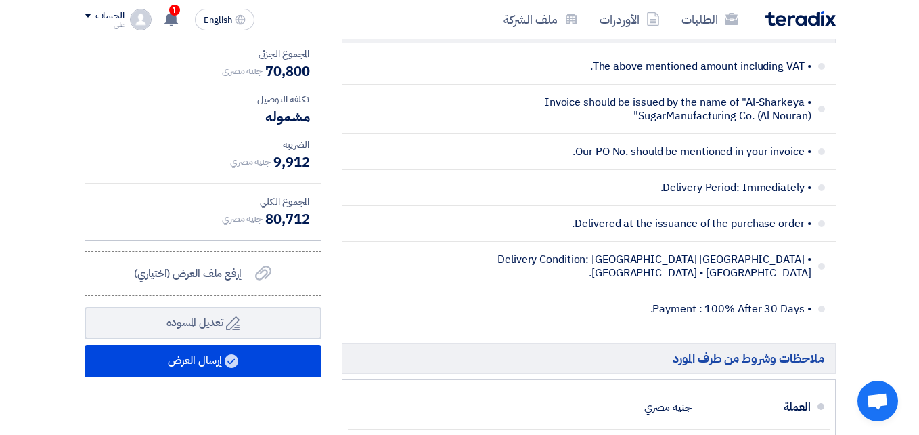
scroll to position [926, 0]
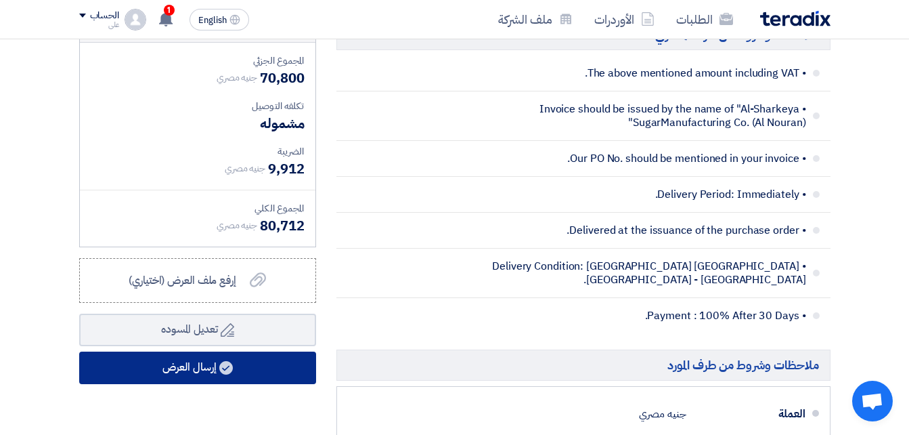
click at [173, 380] on button "إرسال العرض" at bounding box center [197, 367] width 237 height 32
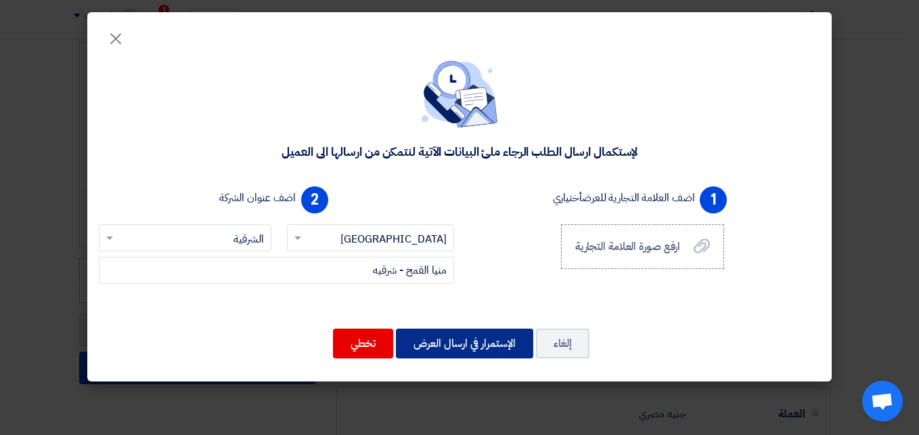
click at [482, 340] on button "الإستمرار في ارسال العرض" at bounding box center [464, 343] width 137 height 30
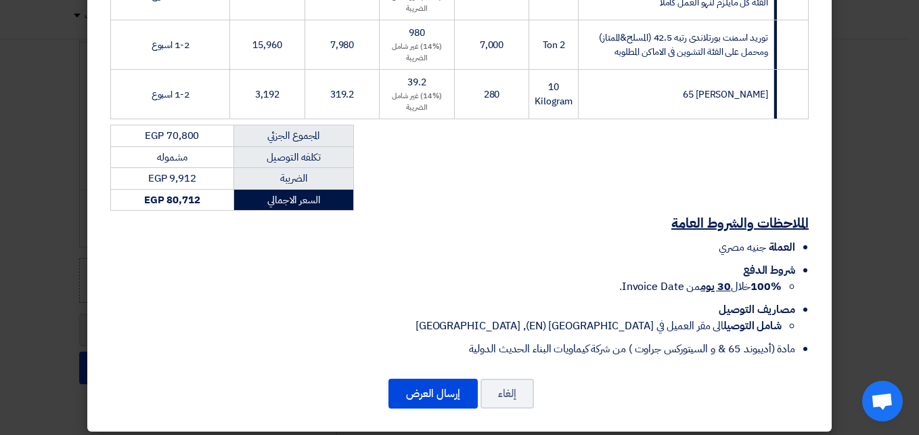
scroll to position [451, 0]
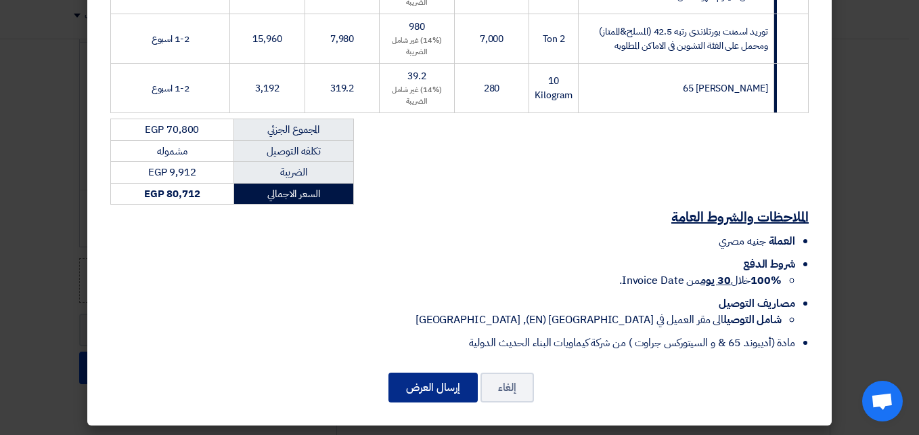
click at [428, 389] on button "إرسال العرض" at bounding box center [433, 387] width 89 height 30
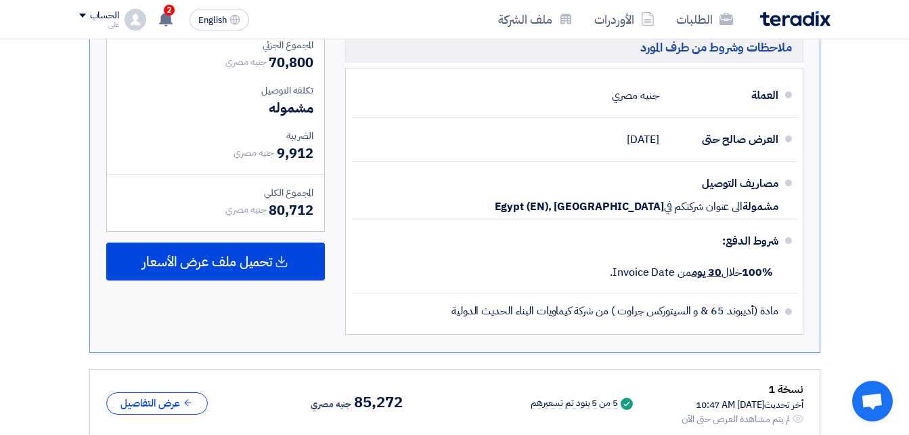
scroll to position [1011, 0]
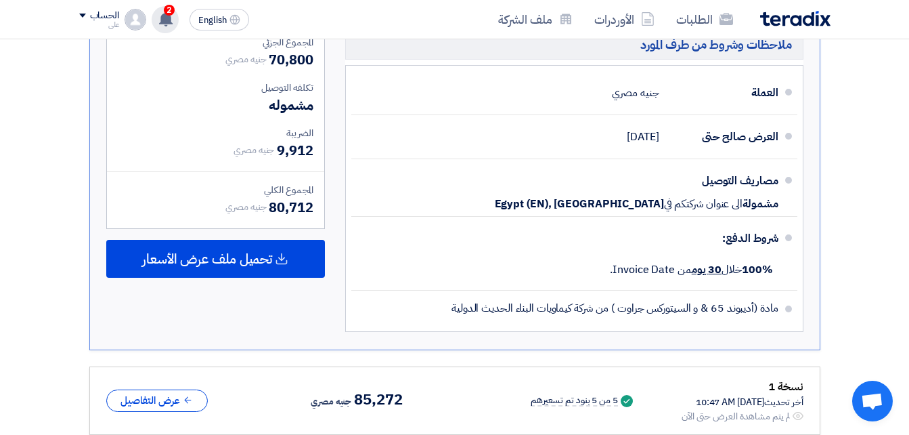
click at [171, 11] on span "2" at bounding box center [169, 10] width 11 height 11
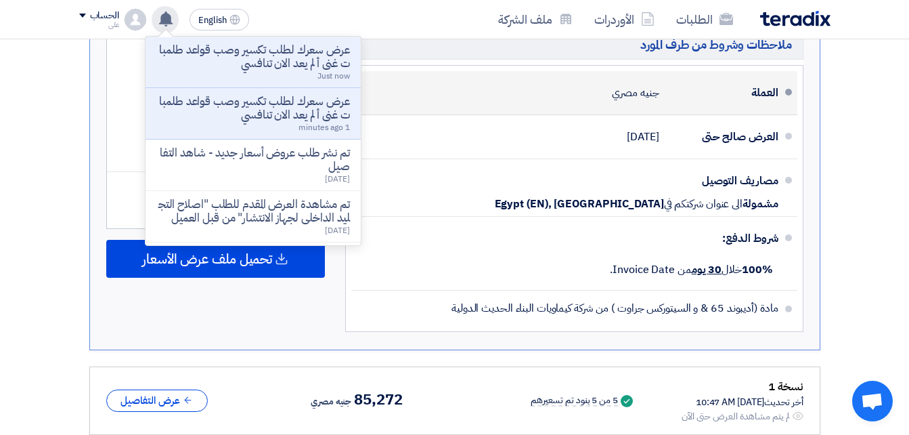
click at [449, 88] on div "العملة جنيه مصري" at bounding box center [570, 92] width 416 height 32
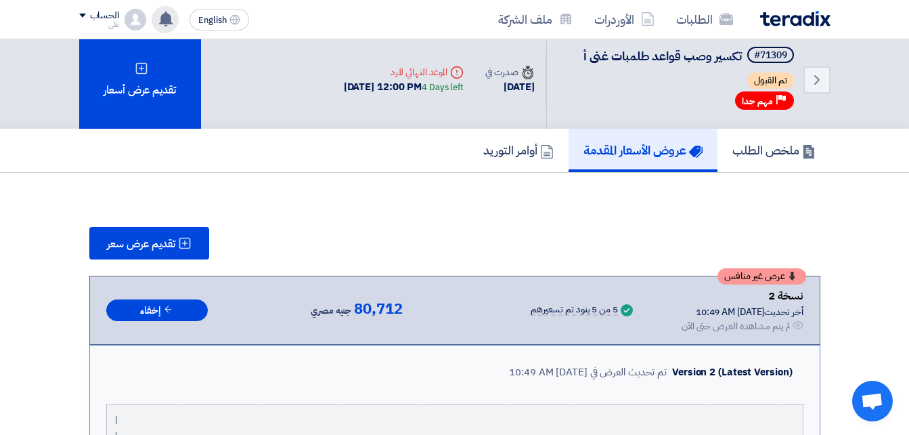
scroll to position [0, 0]
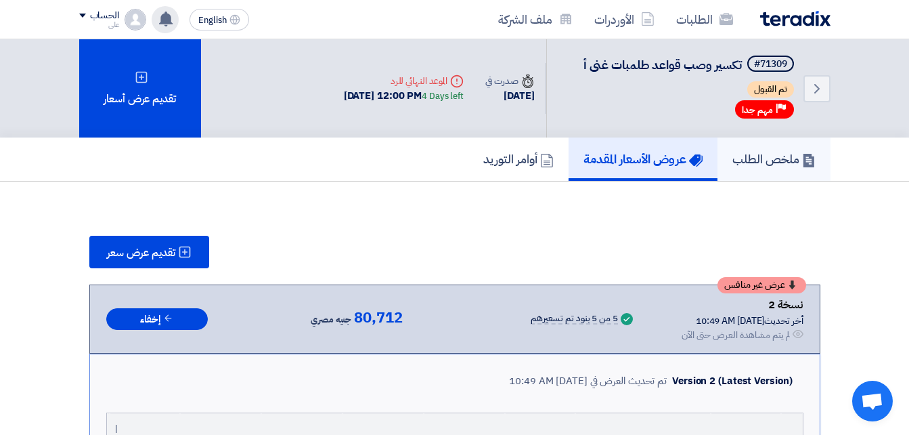
click at [755, 155] on h5 "ملخص الطلب" at bounding box center [773, 159] width 83 height 16
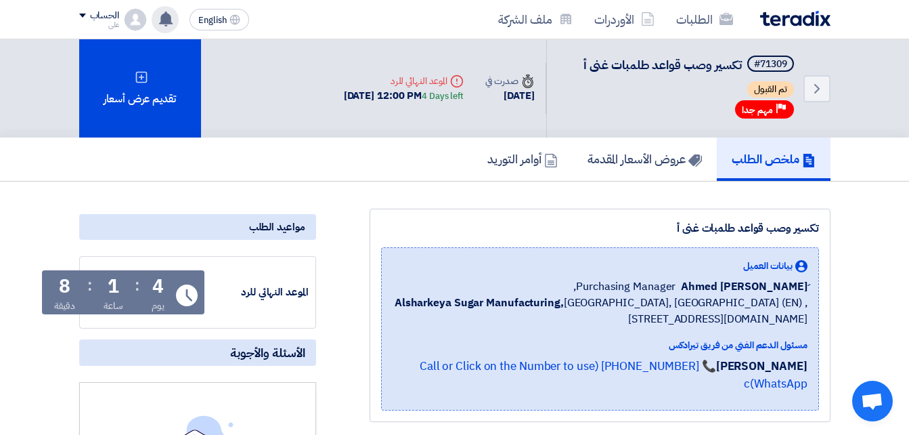
click at [644, 60] on span "تكسير وصب قواعد طلمبات غنى أ" at bounding box center [662, 65] width 158 height 18
copy div "تكسير وصب قواعد طلمبات غنى أ"
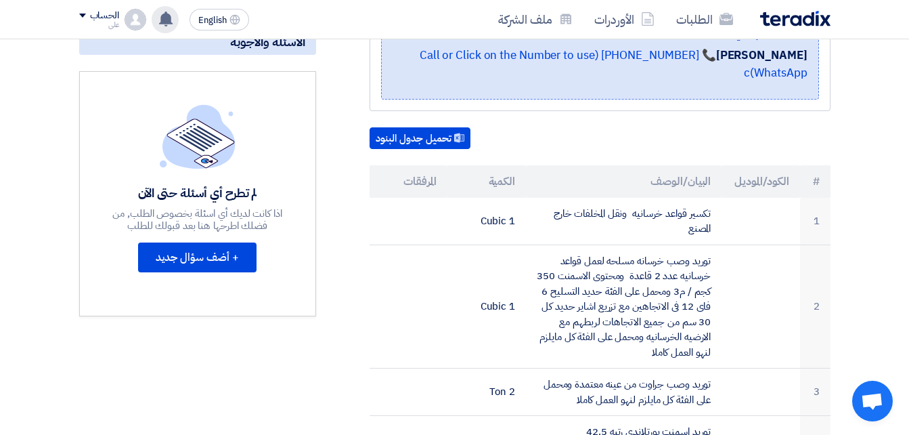
scroll to position [335, 0]
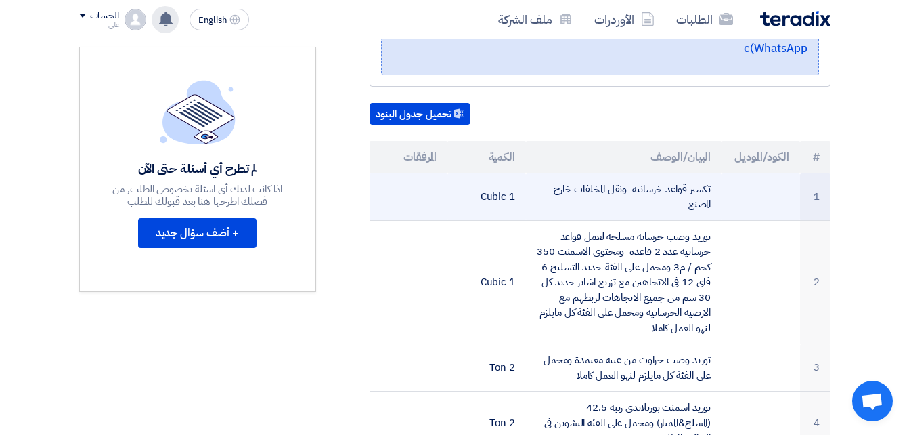
click at [674, 173] on td "تكسير قواعد خرسانيه ونقل المخلفات خارج المصنع" at bounding box center [624, 196] width 196 height 47
copy tr "تكسير قواعد خرسانيه ونقل المخلفات خارج المصنع"
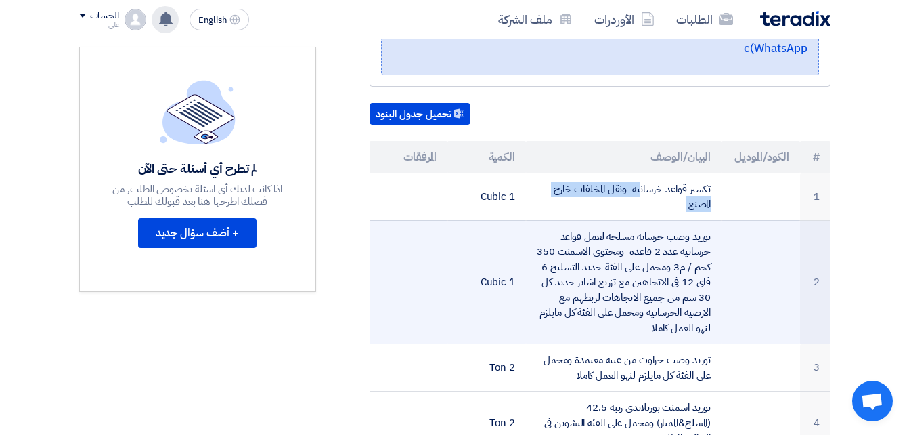
copy tr "تكسير قواعد خرسانيه ونقل المخلفات خارج المصنع"
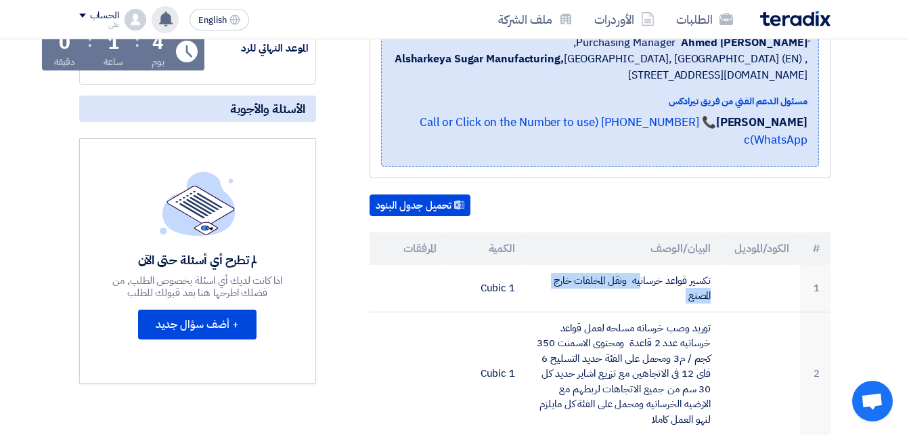
scroll to position [91, 0]
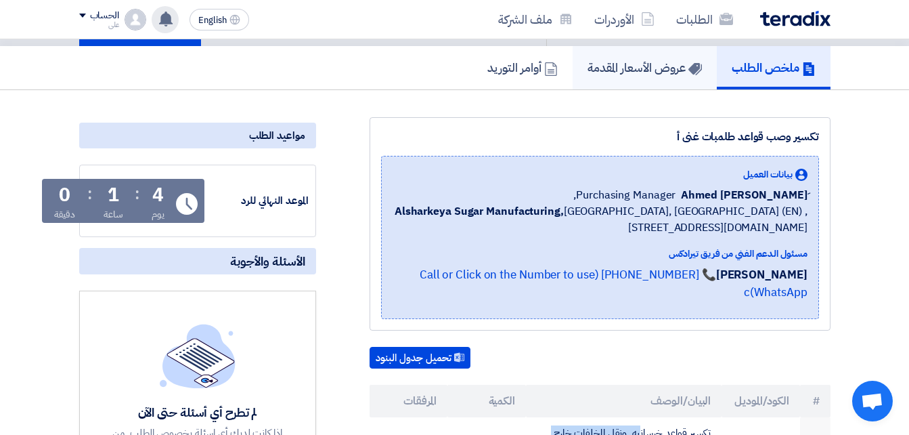
click at [597, 67] on h5 "عروض الأسعار المقدمة" at bounding box center [645, 68] width 114 height 16
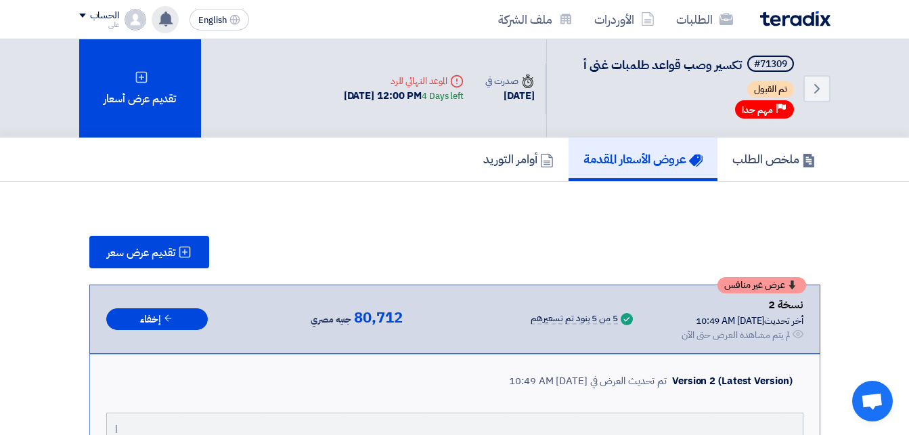
scroll to position [6, 0]
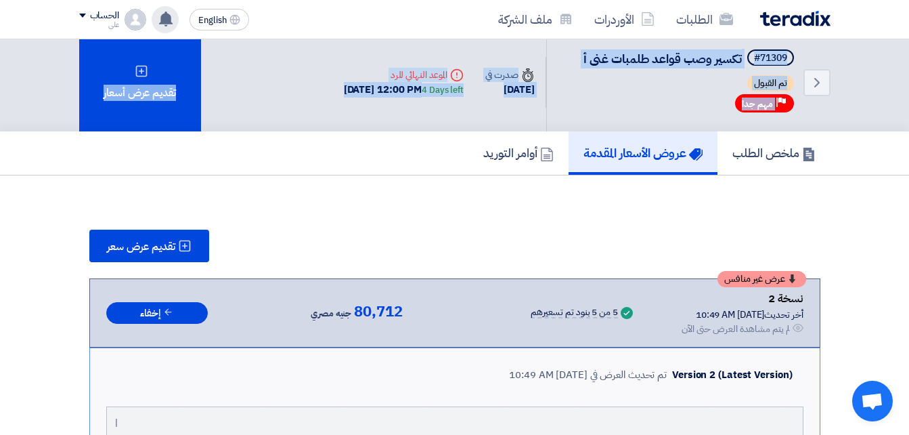
drag, startPoint x: 908, startPoint y: 60, endPoint x: 915, endPoint y: 141, distance: 80.8
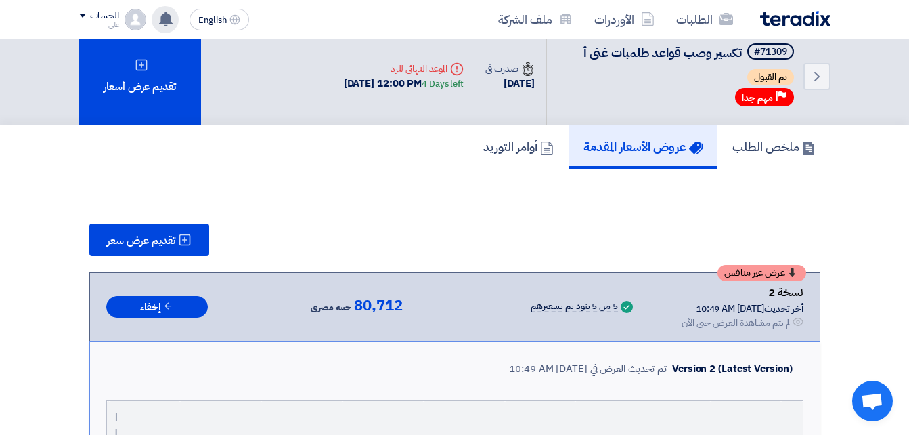
scroll to position [16, 0]
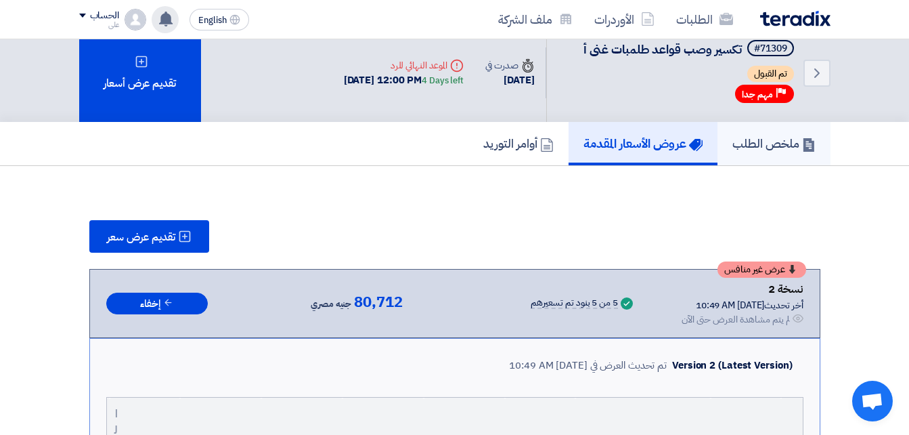
click at [772, 142] on h5 "ملخص الطلب" at bounding box center [773, 143] width 83 height 16
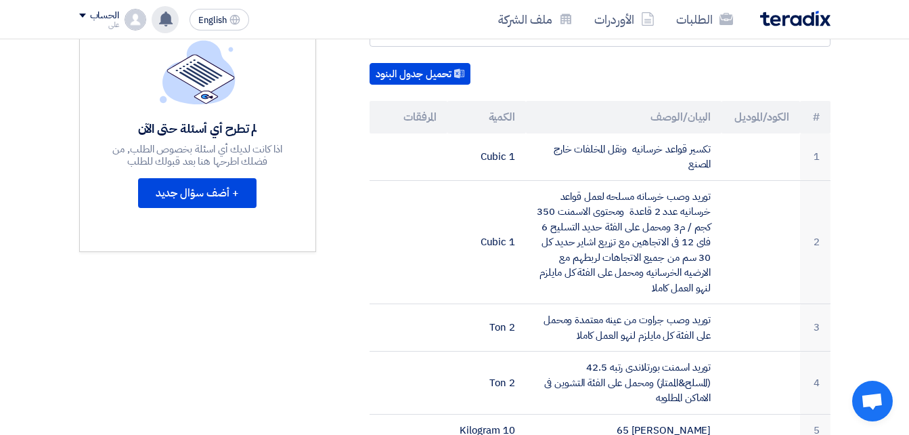
scroll to position [360, 0]
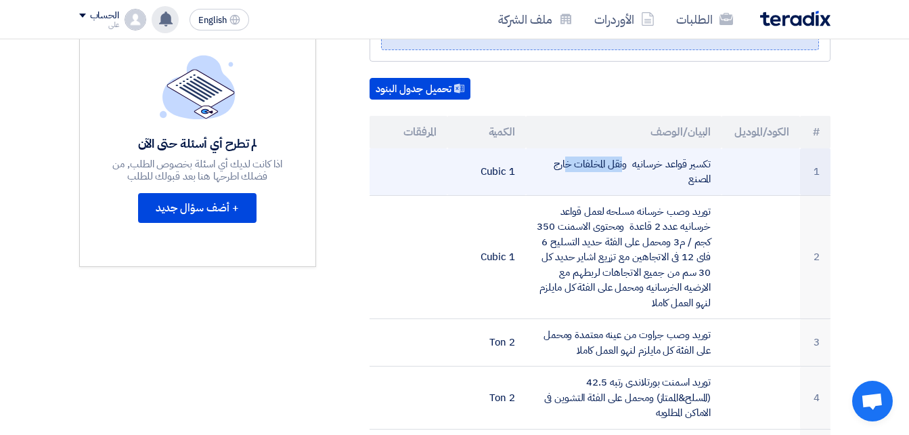
drag, startPoint x: 632, startPoint y: 146, endPoint x: 691, endPoint y: 141, distance: 59.1
click at [691, 148] on td "تكسير قواعد خرسانيه ونقل المخلفات خارج المصنع" at bounding box center [624, 171] width 196 height 47
click at [685, 164] on td "تكسير قواعد خرسانيه ونقل المخلفات خارج المصنع" at bounding box center [624, 171] width 196 height 47
drag, startPoint x: 688, startPoint y: 162, endPoint x: 723, endPoint y: 146, distance: 39.1
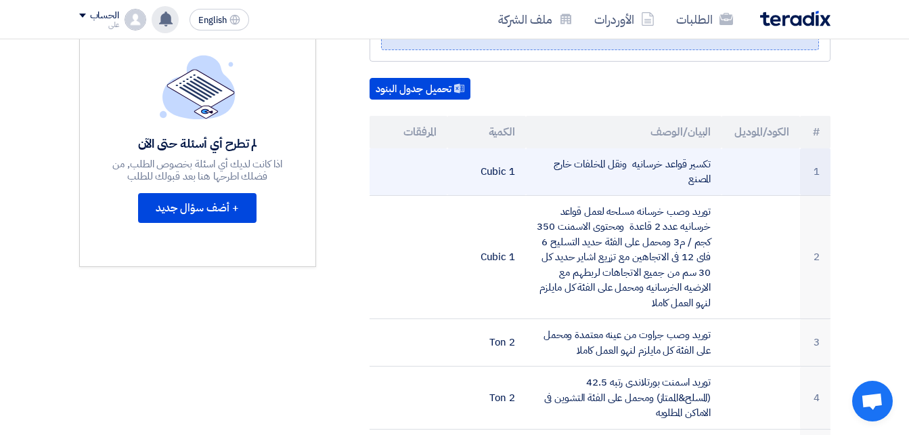
click at [723, 148] on tr "1 تكسير قواعد خرسانيه ونقل المخلفات خارج المصنع 1 Cubic" at bounding box center [600, 171] width 461 height 47
copy tr "تكسير قواعد خرسانيه ونقل المخلفات خارج المصنع"
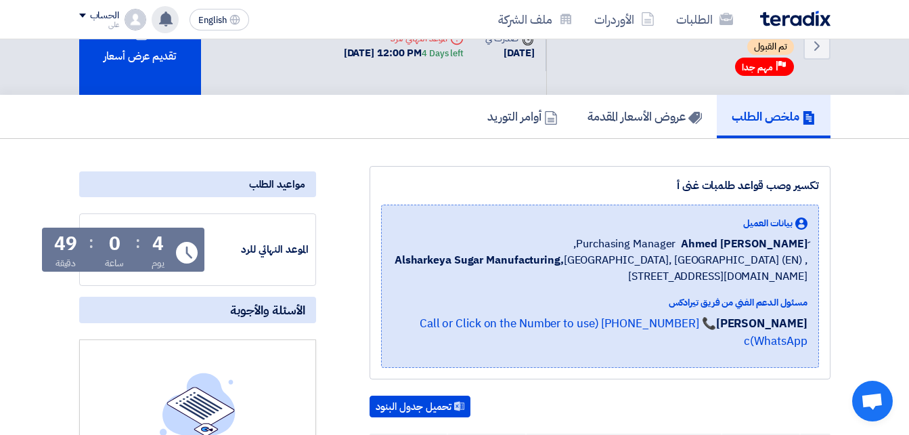
scroll to position [0, 0]
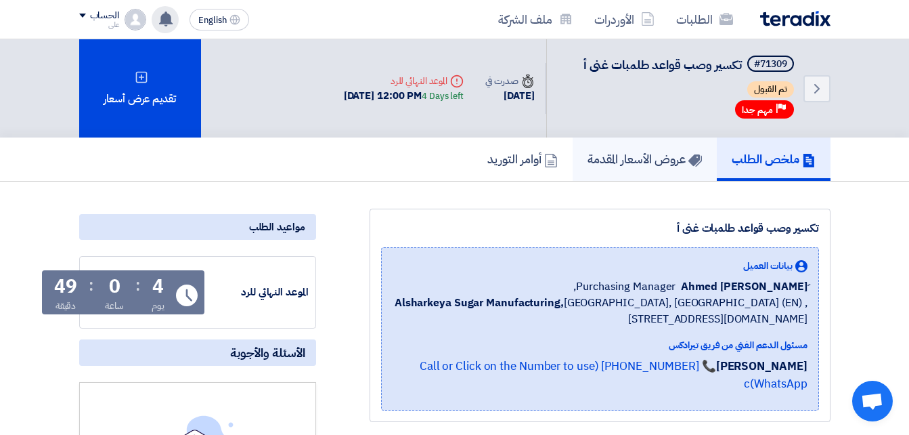
click at [632, 156] on h5 "عروض الأسعار المقدمة" at bounding box center [645, 159] width 114 height 16
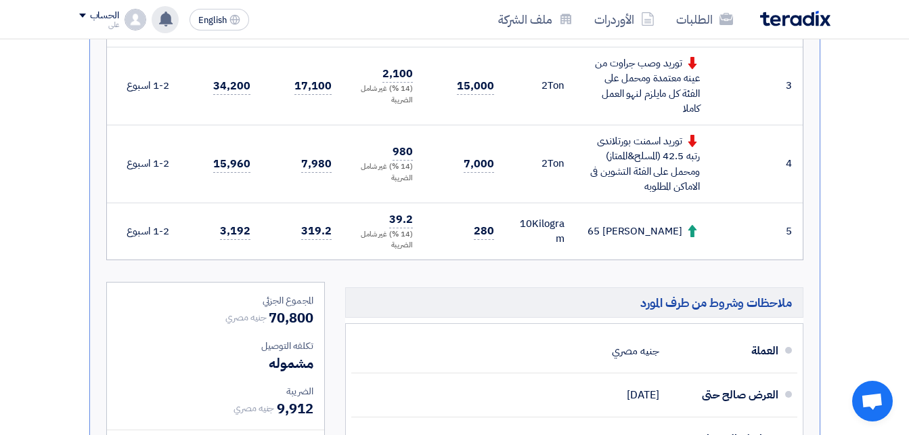
scroll to position [756, 0]
